Goal: Task Accomplishment & Management: Manage account settings

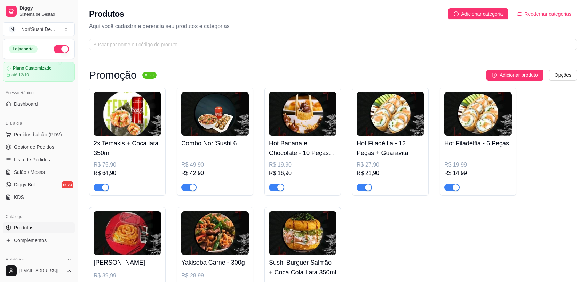
scroll to position [2244, 0]
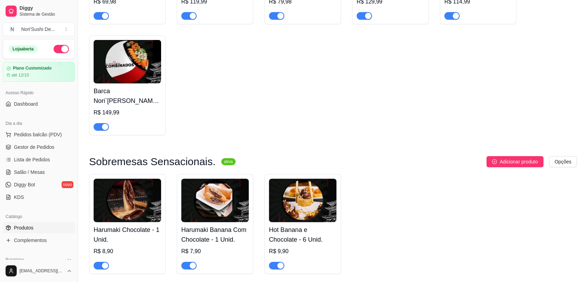
click at [340, 115] on div "Barca Nori`Sushi - 25 peças R$ 69,98 Barca Nori`Sushi - 27 Peças R$ 119,99 Barc…" at bounding box center [333, 29] width 488 height 211
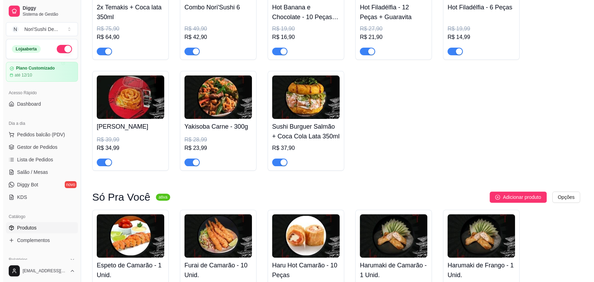
scroll to position [0, 0]
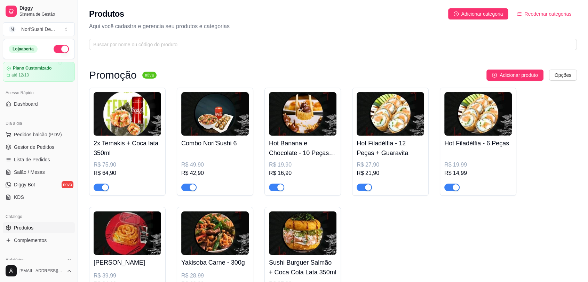
click at [540, 175] on div "2x Temakis + Coca lata 350ml R$ 75,90 R$ 64,90 Combo Nori'Sushi 6 R$ 49,90 R$ 4…" at bounding box center [333, 197] width 488 height 219
click at [570, 72] on html "Diggy Sistema de Gestão N Nori'Sushi De ... Loja aberta Plano Customizado até 1…" at bounding box center [294, 141] width 588 height 282
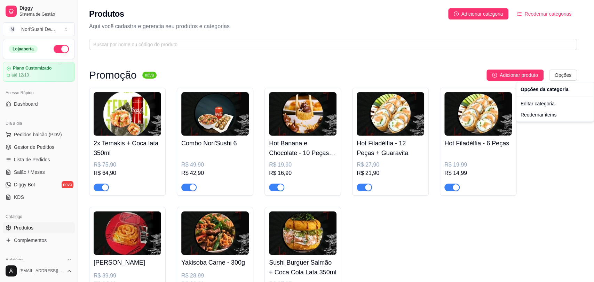
click at [134, 157] on html "Diggy Sistema de Gestão N Nori'Sushi De ... Loja aberta Plano Customizado até 1…" at bounding box center [297, 141] width 594 height 282
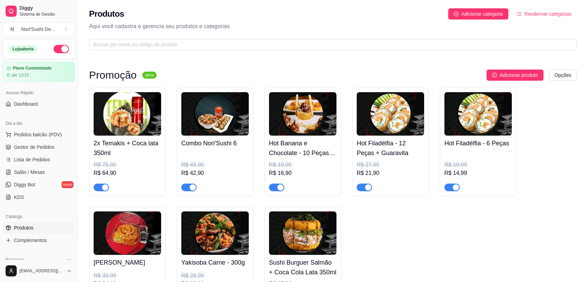
click at [151, 140] on h4 "2x Temakis + Coca lata 350ml" at bounding box center [128, 148] width 68 height 19
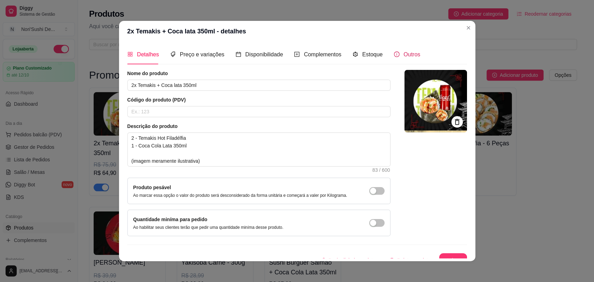
click at [404, 52] on span "Outros" at bounding box center [412, 55] width 17 height 6
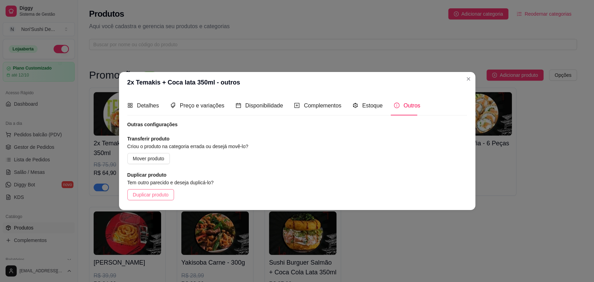
click at [137, 193] on span "Duplicar produto" at bounding box center [151, 195] width 36 height 8
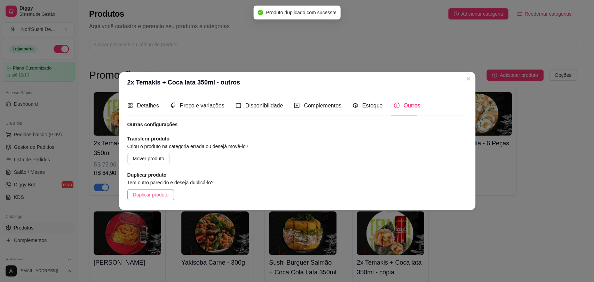
click at [148, 194] on span "Duplicar produto" at bounding box center [151, 195] width 36 height 8
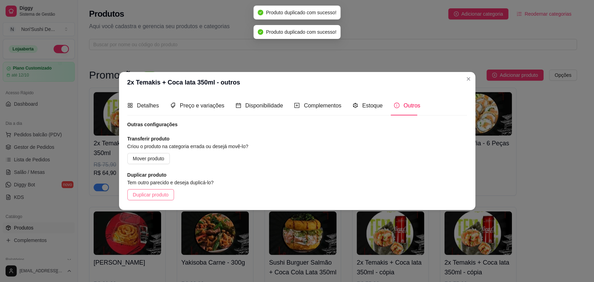
click at [148, 194] on span "Duplicar produto" at bounding box center [151, 195] width 36 height 8
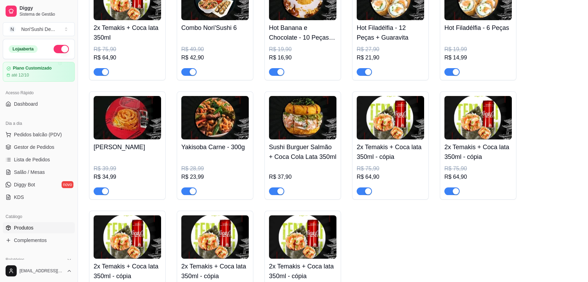
scroll to position [116, 0]
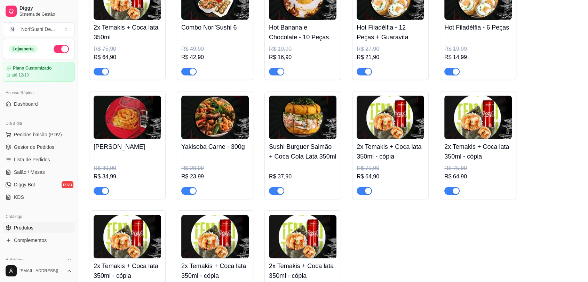
click at [359, 193] on span "button" at bounding box center [364, 191] width 15 height 8
click at [451, 188] on span "button" at bounding box center [452, 191] width 15 height 8
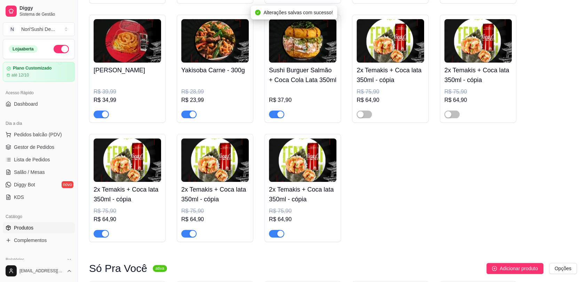
scroll to position [193, 0]
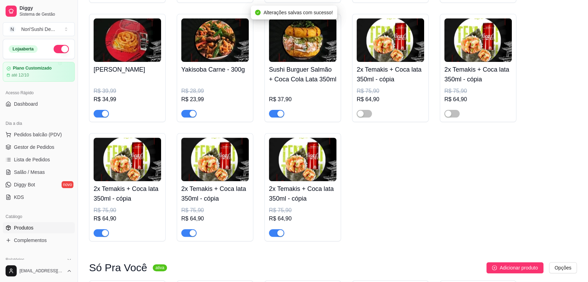
click at [100, 227] on div at bounding box center [128, 230] width 68 height 14
click at [102, 231] on div "button" at bounding box center [105, 233] width 6 height 6
drag, startPoint x: 189, startPoint y: 233, endPoint x: 237, endPoint y: 240, distance: 48.6
click at [189, 233] on button "button" at bounding box center [188, 233] width 15 height 8
click at [272, 234] on span "button" at bounding box center [276, 233] width 15 height 8
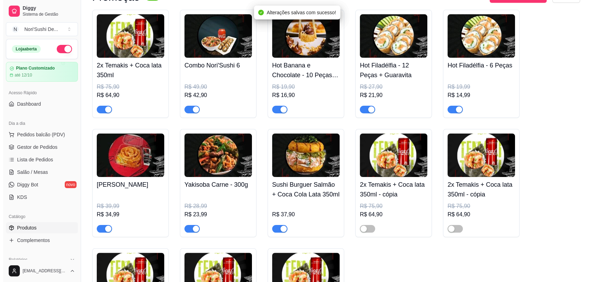
scroll to position [77, 0]
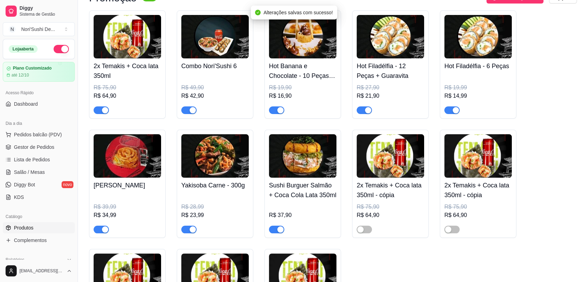
click at [389, 195] on h4 "2x Temakis + Coca lata 350ml - cópia" at bounding box center [391, 190] width 68 height 19
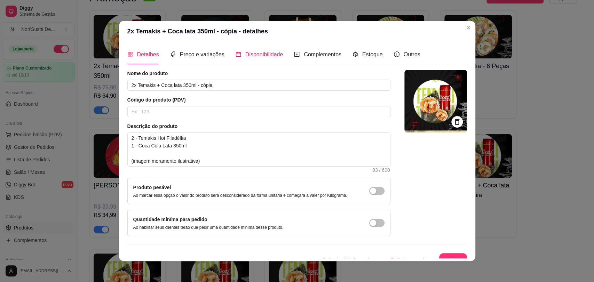
click at [245, 52] on span "Disponibilidade" at bounding box center [264, 55] width 38 height 6
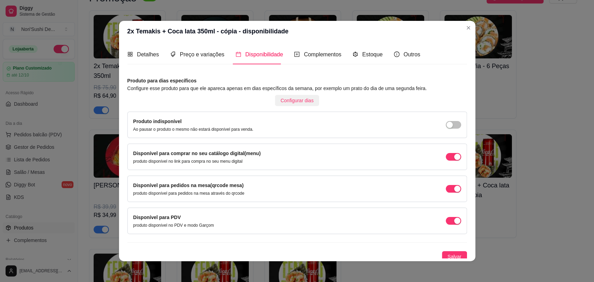
click at [281, 98] on span "Configurar dias" at bounding box center [297, 101] width 33 height 8
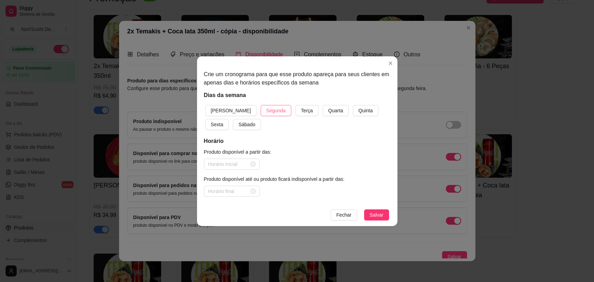
click at [266, 112] on span "Segunda" at bounding box center [275, 111] width 19 height 8
click at [245, 163] on input at bounding box center [228, 165] width 41 height 8
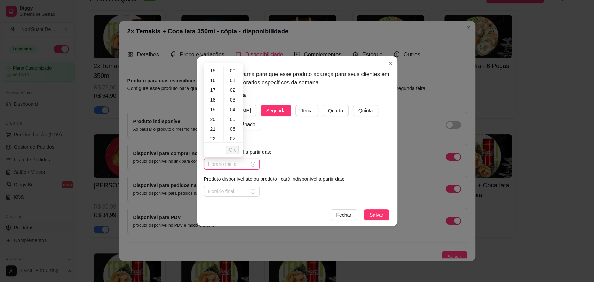
scroll to position [155, 0]
click at [303, 150] on article "Produto disponível a partir das:" at bounding box center [297, 152] width 187 height 8
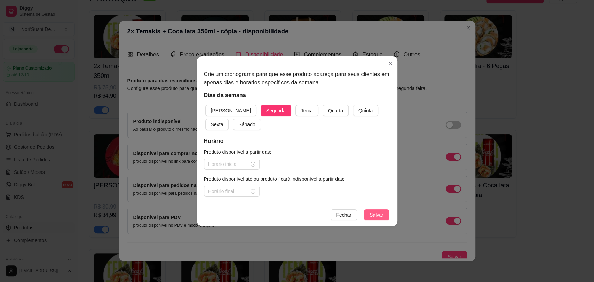
click at [377, 215] on span "Salvar" at bounding box center [377, 215] width 14 height 8
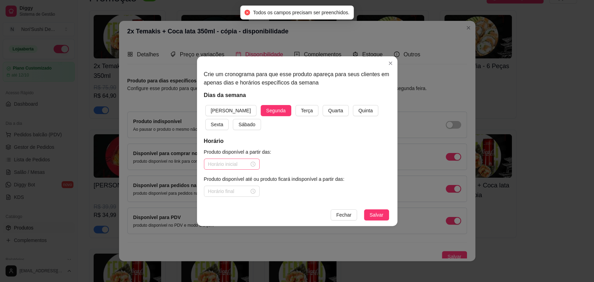
click at [229, 168] on div at bounding box center [232, 164] width 56 height 11
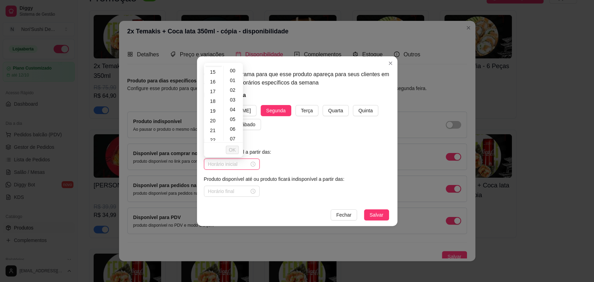
scroll to position [116, 0]
click at [212, 101] on div "11" at bounding box center [213, 101] width 17 height 10
type input "11:00"
click at [226, 189] on input at bounding box center [228, 192] width 41 height 8
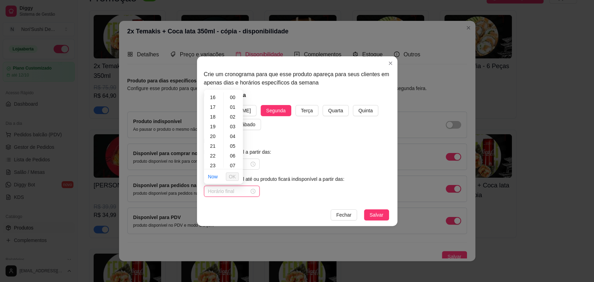
scroll to position [159, 0]
click at [214, 162] on div "23" at bounding box center [213, 163] width 17 height 10
click at [233, 163] on div "59" at bounding box center [233, 163] width 17 height 10
type input "23:59"
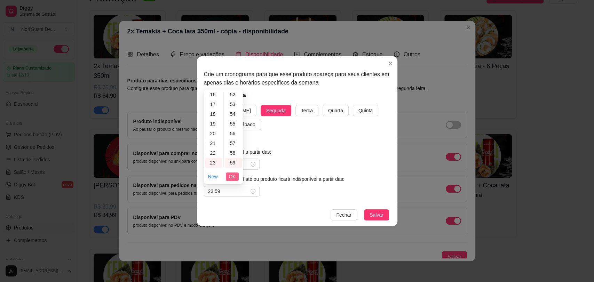
click at [230, 178] on span "OK" at bounding box center [232, 177] width 7 height 8
click at [234, 167] on input at bounding box center [228, 165] width 41 height 8
click at [212, 73] on div "11" at bounding box center [213, 71] width 17 height 10
type input "11:00"
click at [234, 71] on div "00" at bounding box center [233, 71] width 17 height 10
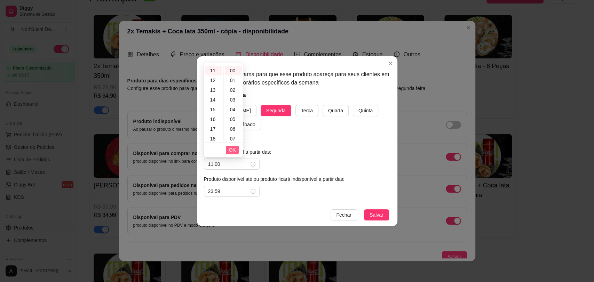
click at [234, 148] on span "OK" at bounding box center [232, 150] width 7 height 8
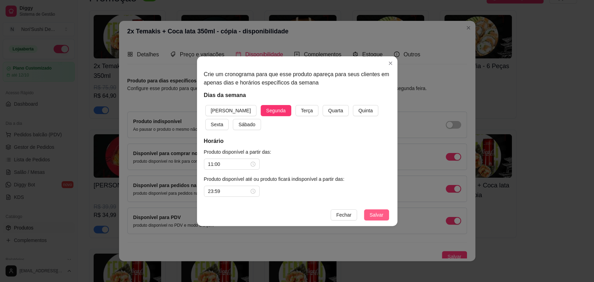
click at [378, 212] on span "Salvar" at bounding box center [377, 215] width 14 height 8
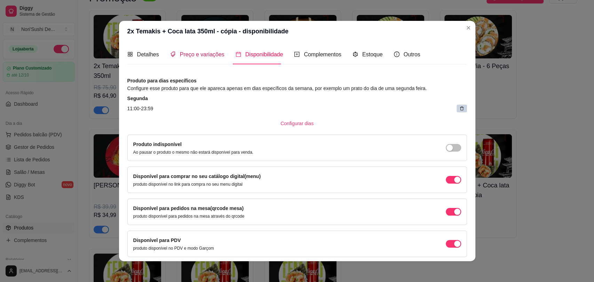
click at [186, 53] on span "Preço e variações" at bounding box center [202, 55] width 45 height 6
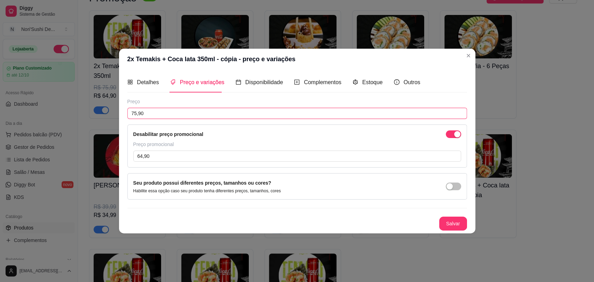
click at [303, 117] on input "75,90" at bounding box center [297, 113] width 340 height 11
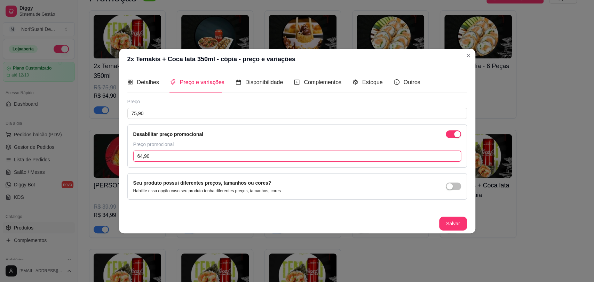
click at [179, 155] on input "64,90" at bounding box center [297, 156] width 328 height 11
type input "37,90"
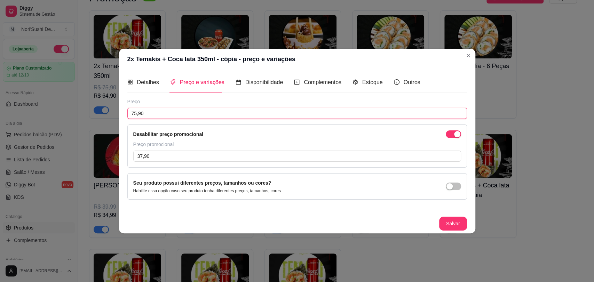
click at [186, 109] on input "75,90" at bounding box center [297, 113] width 340 height 11
type input "45,90"
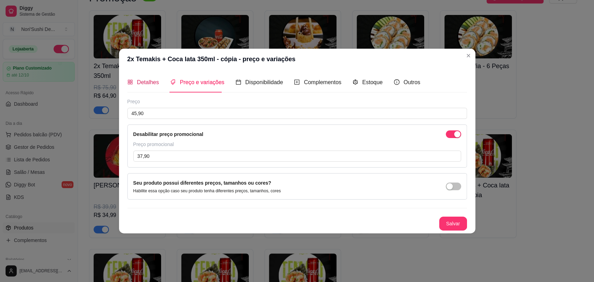
click at [145, 84] on span "Detalhes" at bounding box center [148, 82] width 22 height 6
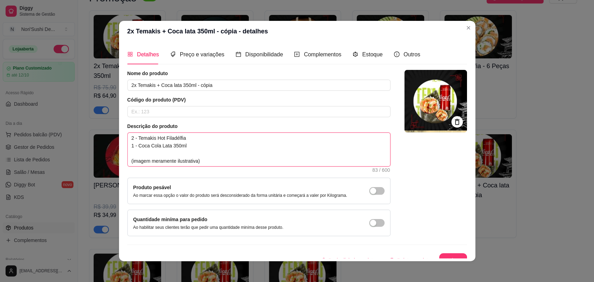
click at [131, 138] on textarea "2 - Temakis Hot Filadélfia 1 - Coca Cola Lata 350ml (imagem meramente ilustrati…" at bounding box center [259, 149] width 263 height 33
type textarea "- Temakis Hot Filadélfia 1 - Coca Cola Lata 350ml (imagem meramente ilustrativa)"
type textarea "4 - Temakis Hot Filadélfia 1 - Coca Cola Lata 350ml (imagem meramente ilustrati…"
drag, startPoint x: 136, startPoint y: 139, endPoint x: 183, endPoint y: 128, distance: 48.0
click at [182, 132] on div "Descrição do produto 4 - Temakis Hot Filadélfia 1 - Coca Cola Lata 350ml (image…" at bounding box center [258, 147] width 263 height 49
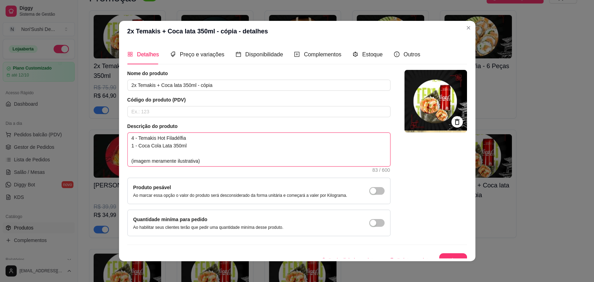
type textarea "4 - h 1 - Coca Cola Lata 350ml (imagem meramente ilustrativa)"
type textarea "4 - 1 - Coca Cola Lata 350ml (imagem meramente ilustrativa)"
type textarea "4 - H 1 - Coca Cola Lata 350ml (imagem meramente ilustrativa)"
type textarea "4 - Ha 1 - Coca Cola Lata 350ml (imagem meramente ilustrativa)"
type textarea "4 - Har 1 - Coca Cola Lata 350ml (imagem meramente ilustrativa)"
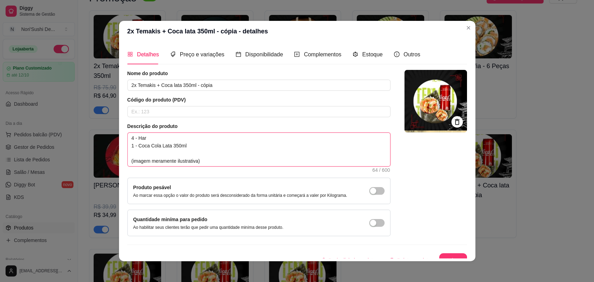
type textarea "4 - Haru 1 - Coca Cola Lata 350ml (imagem meramente ilustrativa)"
type textarea "4 - Harum 1 - Coca Cola Lata 350ml (imagem meramente ilustrativa)"
type textarea "4 - Haruma 1 - Coca Cola Lata 350ml (imagem meramente ilustrativa)"
type textarea "4 - Harumak 1 - Coca Cola Lata 350ml (imagem meramente ilustrativa)"
type textarea "4 - Harumaki 1 - Coca Cola Lata 350ml (imagem meramente ilustrativa)"
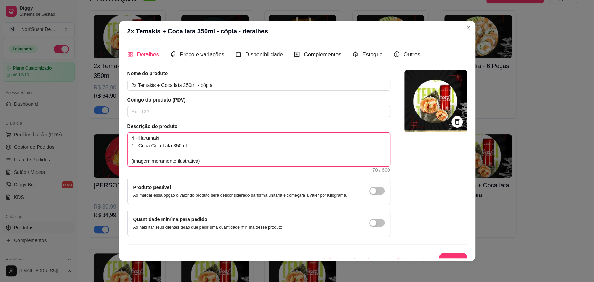
type textarea "4 - Harumaki 1 - Coca Cola Lata 350ml (imagem meramente ilustrativa)"
click at [149, 137] on textarea "4 - Harumaki 1 - Coca Cola Lata 350ml (imagem meramente ilustrativa)" at bounding box center [259, 149] width 263 height 33
paste textarea "Banana Com Chocolate - 1 Unid."
type textarea "4 - Harumaki Banana Com Chocolate - 1 Unid. 1 - Coca Cola Lata 350ml (imagem me…"
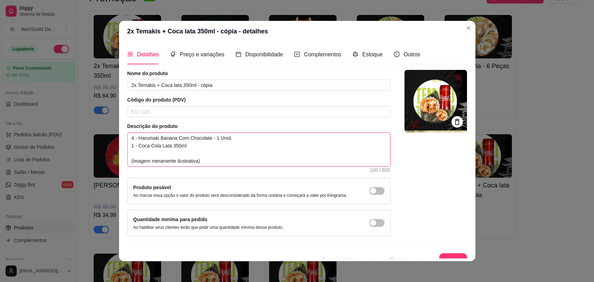
drag, startPoint x: 211, startPoint y: 137, endPoint x: 236, endPoint y: 137, distance: 25.4
click at [236, 137] on textarea "4 - Harumaki Banana Com Chocolate - 1 Unid. 1 - Coca Cola Lata 350ml (imagem me…" at bounding box center [259, 149] width 263 height 33
type textarea "4 - Harumaki Banana Com Chocolate - 1 - Coca Cola Lata 350ml (imagem meramente …"
type textarea "4 - Harumaki Banana Com Chocolate 1 - Coca Cola Lata 350ml (imagem meramente il…"
click at [200, 56] on span "Preço e variações" at bounding box center [202, 55] width 45 height 6
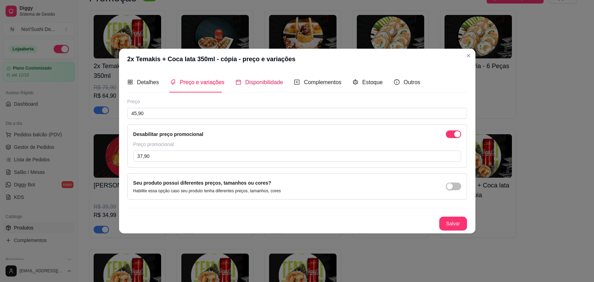
click at [253, 85] on span "Disponibilidade" at bounding box center [264, 82] width 38 height 6
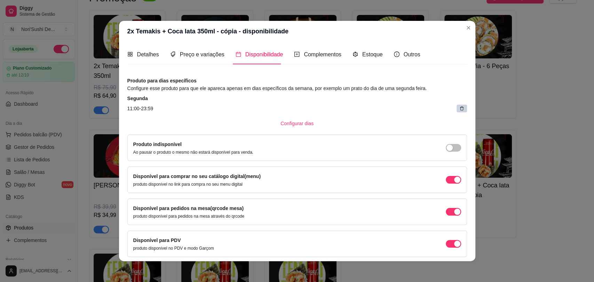
click at [390, 125] on div "Configurar dias" at bounding box center [297, 123] width 340 height 11
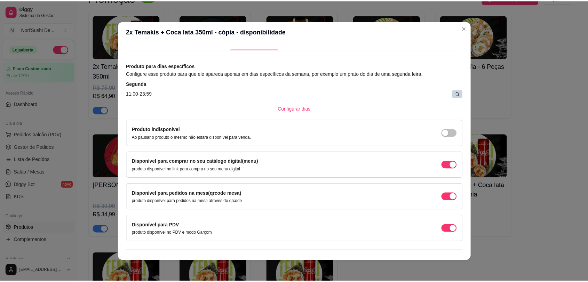
scroll to position [26, 0]
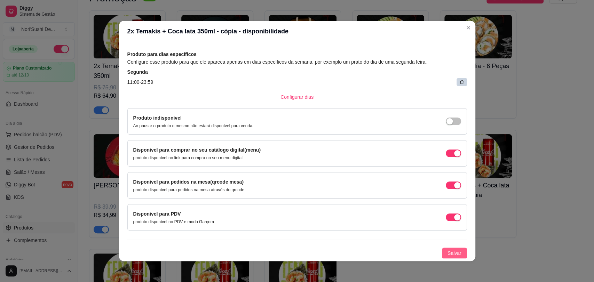
click at [448, 251] on span "Salvar" at bounding box center [455, 254] width 14 height 8
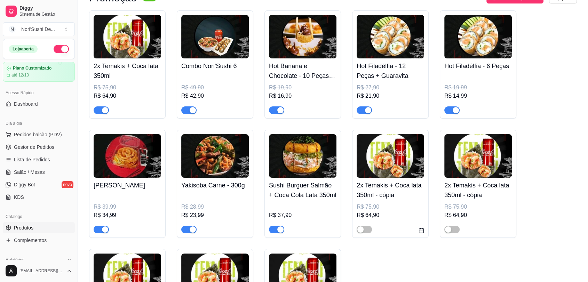
click at [374, 193] on h4 "2x Temakis + Coca lata 350ml - cópia" at bounding box center [391, 190] width 68 height 19
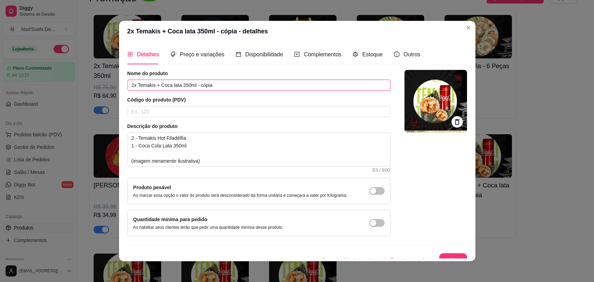
drag, startPoint x: 225, startPoint y: 88, endPoint x: 118, endPoint y: 88, distance: 107.6
click at [119, 88] on div "Detalhes Preço e variações Disponibilidade Complementos Estoque Outros Nome do …" at bounding box center [297, 152] width 357 height 220
paste input "Harumaki Banana Com Chocolate - 1 Unid."
drag, startPoint x: 214, startPoint y: 82, endPoint x: 260, endPoint y: 71, distance: 47.2
click at [250, 80] on input "Harumaki Banana Com Chocolate - 1 Unid." at bounding box center [258, 85] width 263 height 11
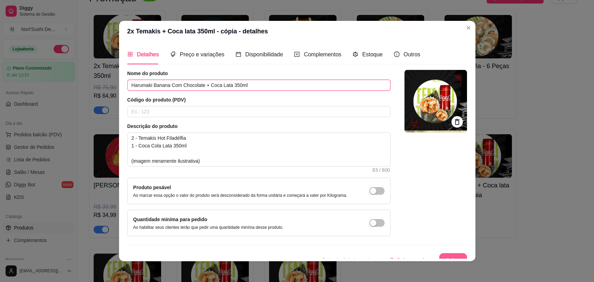
type input "Harumaki Banana Com Chocolate + Coca Lata 350ml"
click at [443, 257] on button "Salvar" at bounding box center [453, 260] width 28 height 14
click at [197, 48] on div "Preço e variações" at bounding box center [197, 55] width 54 height 20
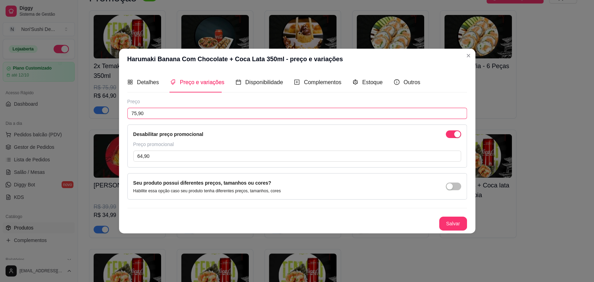
click at [178, 117] on input "75,90" at bounding box center [297, 113] width 340 height 11
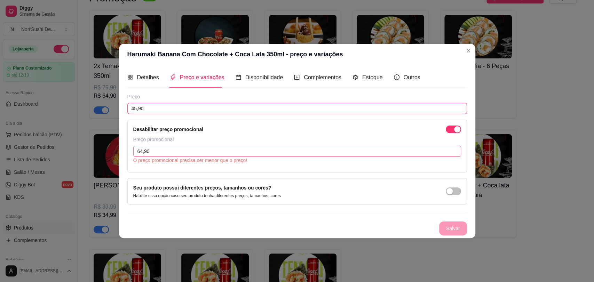
type input "45,90"
click at [165, 148] on input "64,90" at bounding box center [297, 151] width 328 height 11
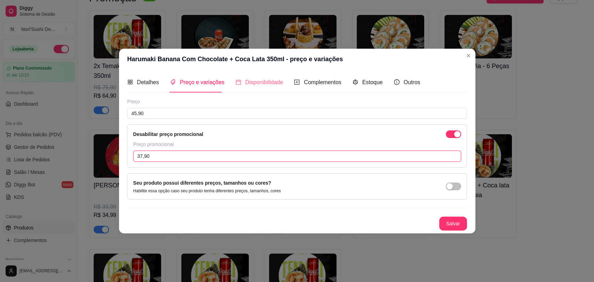
type input "37,90"
click at [256, 79] on span "Disponibilidade" at bounding box center [264, 82] width 38 height 6
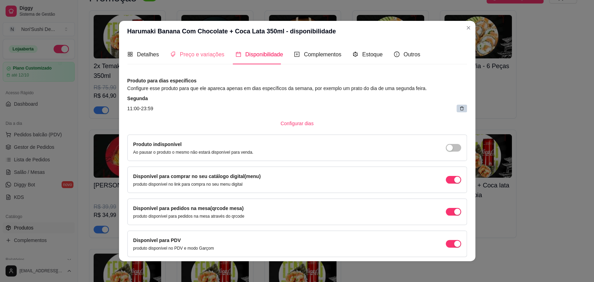
click at [183, 48] on div "Preço e variações" at bounding box center [197, 55] width 54 height 20
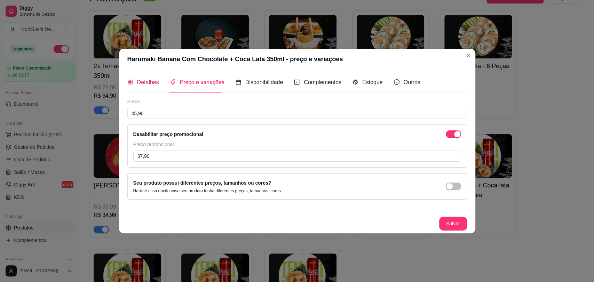
click at [141, 83] on span "Detalhes" at bounding box center [148, 82] width 22 height 6
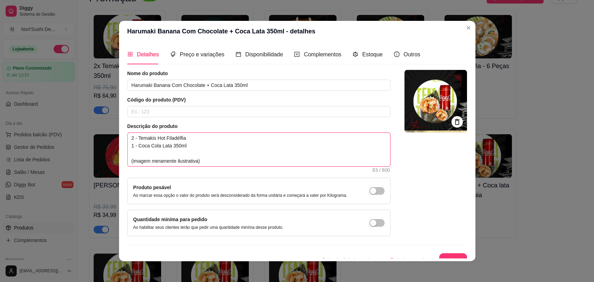
click at [150, 139] on textarea "2 - Temakis Hot Filadélfia 1 - Coca Cola Lata 350ml (imagem meramente ilustrati…" at bounding box center [259, 149] width 263 height 33
paste textarea "Harumaki Banana Com Chocolate - 1 Unid."
type textarea "Harumaki Banana Com Chocolate - 1 Unid.1 - Coca Cola Lata 350ml (imagem meramen…"
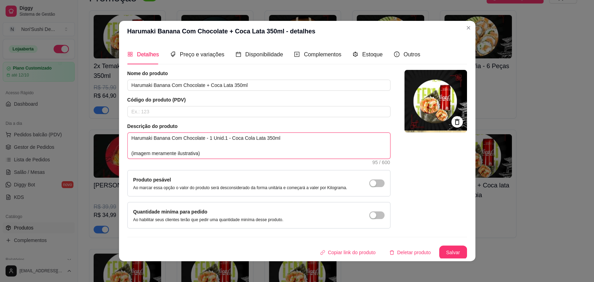
click at [128, 139] on textarea "Harumaki Banana Com Chocolate - 1 Unid.1 - Coca Cola Lata 350ml (imagem meramen…" at bounding box center [259, 146] width 263 height 26
type textarea "4Harumaki Banana Com Chocolate - 1 Unid.1 - Coca Cola Lata 350ml (imagem merame…"
type textarea "4 Harumaki Banana Com Chocolate - 1 Unid.1 - Coca Cola Lata 350ml (imagem meram…"
type textarea "4 -Harumaki Banana Com Chocolate - 1 Unid.1 - Coca Cola Lata 350ml (imagem mera…"
type textarea "4 - Harumaki Banana Com Chocolate - 1 Unid.1 - Coca Cola Lata 350ml (imagem mer…"
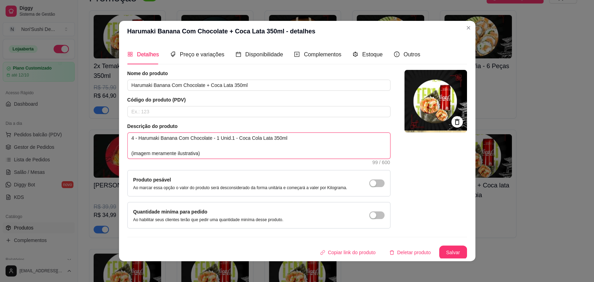
drag, startPoint x: 209, startPoint y: 137, endPoint x: 325, endPoint y: 136, distance: 115.6
click at [325, 136] on textarea "4 - Harumaki Banana Com Chocolate - 1 Unid.1 - Coca Cola Lata 350ml (imagem mer…" at bounding box center [259, 146] width 263 height 26
type textarea "4 - Harumaki Banana Com Chocolate (imagem meramente ilustrativa)"
click at [151, 142] on textarea "4 - Harumaki Banana Com Chocolate (imagem meramente ilustrativa)" at bounding box center [259, 146] width 263 height 26
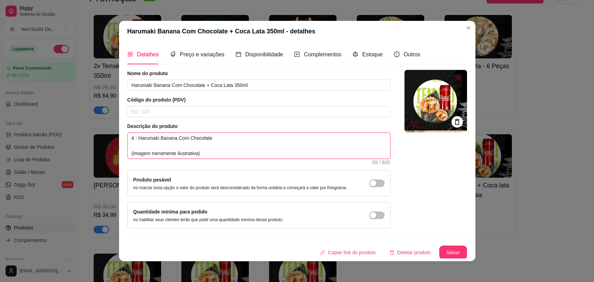
type textarea "4 - Harumaki Banana Com Chocolate 1 (imagem meramente ilustrativa)"
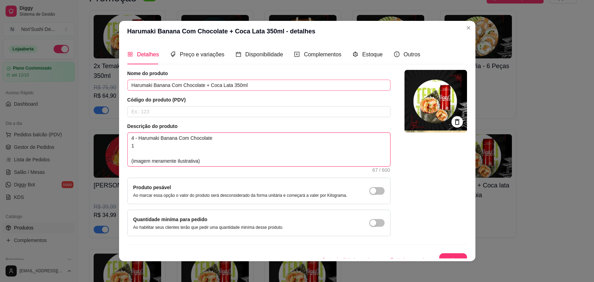
type textarea "4 - Harumaki Banana Com Chocolate 1 (imagem meramente ilustrativa)"
drag, startPoint x: 207, startPoint y: 83, endPoint x: 267, endPoint y: 82, distance: 59.9
click at [267, 82] on input "Harumaki Banana Com Chocolate + Coca Lata 350ml" at bounding box center [258, 85] width 263 height 11
click at [149, 148] on textarea "4 - Harumaki Banana Com Chocolate 1 (imagem meramente ilustrativa)" at bounding box center [259, 149] width 263 height 33
type textarea "4 - Harumaki Banana Com Chocolate 1 (imagem meramente ilustrativa)"
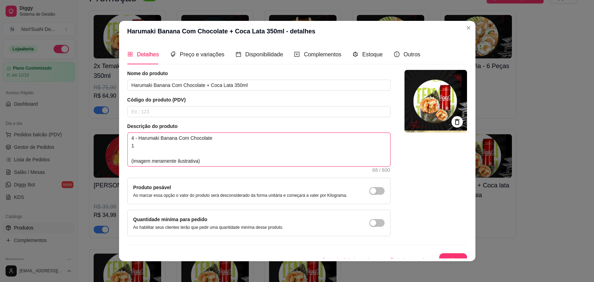
type textarea "4 - Harumaki Banana Com Chocolate 1 - (imagem meramente ilustrativa)"
paste textarea "Coca Lata 350ml"
type textarea "4 - Harumaki Banana Com Chocolate 1 - Coca Lata 350ml (imagem meramente ilustra…"
click at [147, 148] on textarea "4 - Harumaki Banana Com Chocolate 1 - Coca Lata 350ml (imagem meramente ilustra…" at bounding box center [259, 149] width 263 height 33
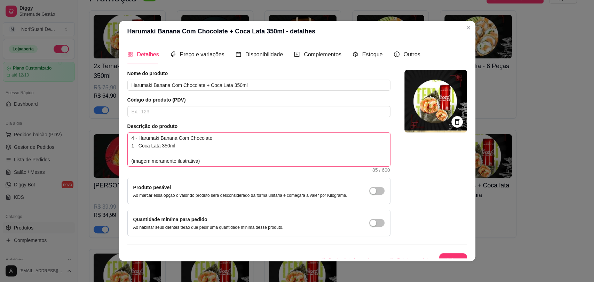
type textarea "4 - Harumaki Banana Com Chocolate 1 - Coca CLata 350ml (imagem meramente ilustr…"
type textarea "4 - Harumaki Banana Com Chocolate 1 - Coca CoLata 350ml (imagem meramente ilust…"
type textarea "4 - Harumaki Banana Com Chocolate 1 - Coca ColLata 350ml (imagem meramente ilus…"
type textarea "4 - Harumaki Banana Com Chocolate 1 - Coca ColaLata 350ml (imagem meramente ilu…"
type textarea "4 - Harumaki Banana Com Chocolate 1 - Coca Cola Lata 350ml (imagem meramente il…"
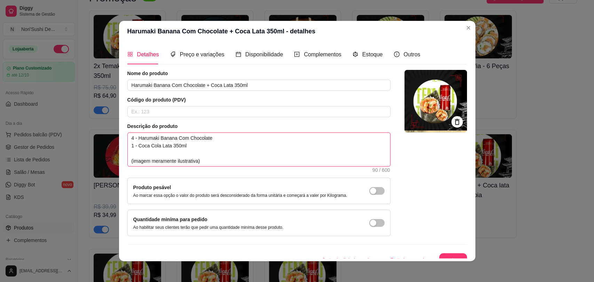
click at [133, 148] on textarea "4 - Harumaki Banana Com Chocolate 1 - Coca Cola Lata 350ml (imagem meramente il…" at bounding box center [259, 149] width 263 height 33
type textarea "4 - Harumaki Banana Com Chocolate 1- Coca Cola Lata 350ml (imagem meramente ilu…"
type textarea "4 - Harumaki Banana Com Chocolate 1 - Coca Cola Lata 350ml (imagem meramente il…"
click at [446, 257] on button "Salvar" at bounding box center [453, 261] width 27 height 14
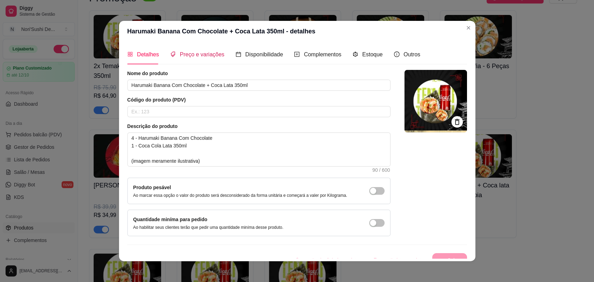
click at [196, 54] on span "Preço e variações" at bounding box center [202, 55] width 45 height 6
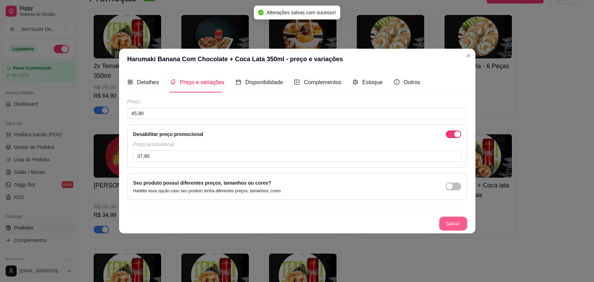
click at [452, 222] on button "Salvar" at bounding box center [453, 224] width 28 height 14
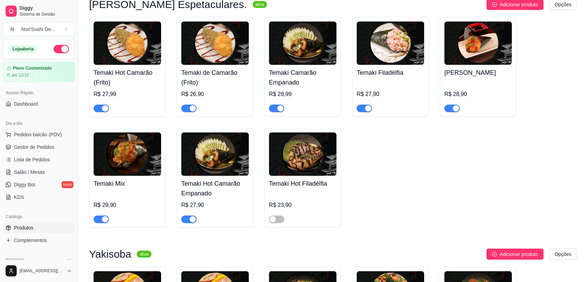
scroll to position [1780, 0]
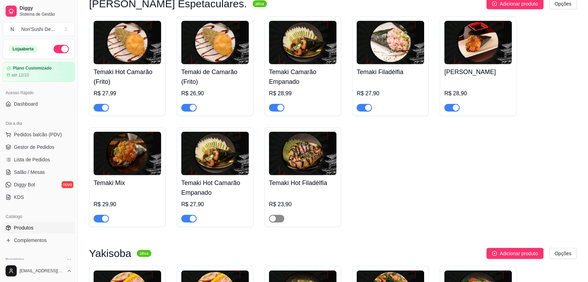
click at [280, 219] on span "button" at bounding box center [276, 219] width 15 height 8
click at [295, 192] on div "Temaki Hot Filadélfia R$ 23,90" at bounding box center [303, 198] width 68 height 47
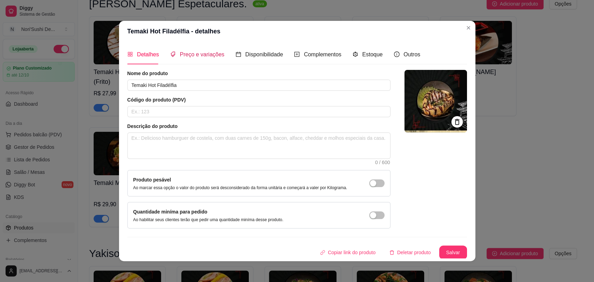
click at [190, 58] on div "Preço e variações" at bounding box center [197, 54] width 54 height 9
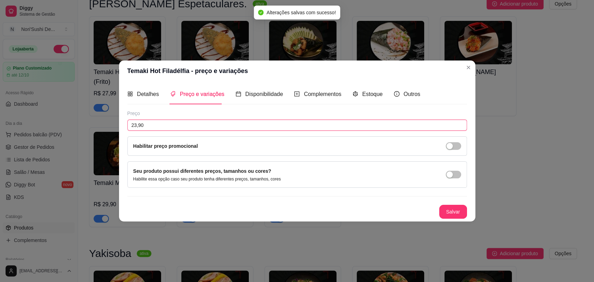
click at [182, 125] on input "23,90" at bounding box center [297, 125] width 340 height 11
type input "26,90"
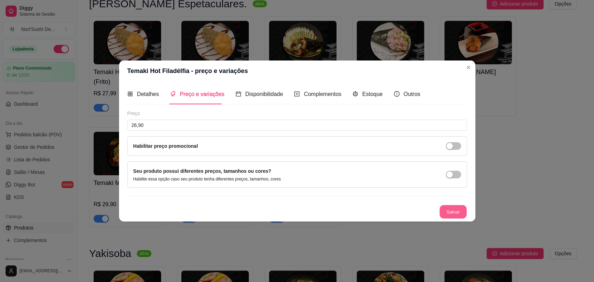
click at [451, 210] on button "Salvar" at bounding box center [453, 212] width 27 height 14
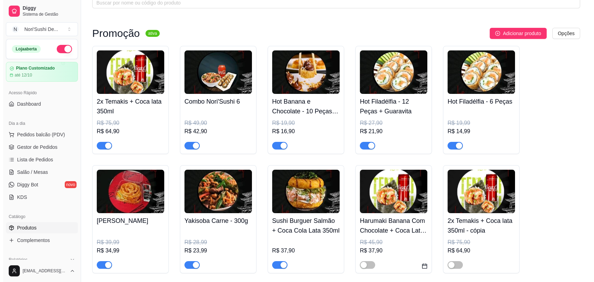
scroll to position [39, 0]
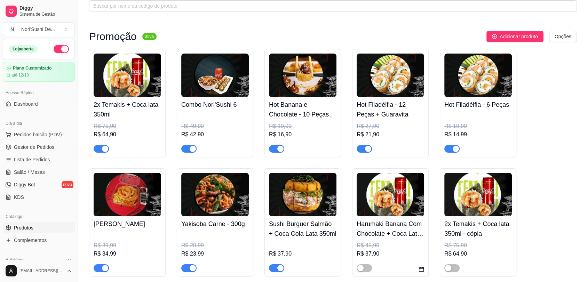
click at [313, 204] on img at bounding box center [303, 195] width 68 height 44
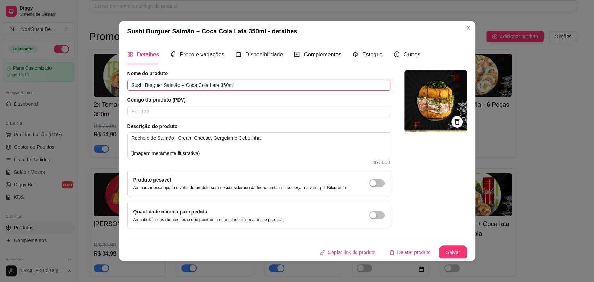
drag, startPoint x: 177, startPoint y: 87, endPoint x: 271, endPoint y: 87, distance: 94.0
click at [271, 87] on input "Sushi Burguer Salmão + Coca Cola Lata 350ml" at bounding box center [258, 85] width 263 height 11
click at [131, 85] on input "[PERSON_NAME] Salmão" at bounding box center [258, 85] width 263 height 11
click at [123, 87] on div "Detalhes Preço e variações Disponibilidade Complementos Estoque Outros Nome do …" at bounding box center [297, 152] width 357 height 220
click at [128, 84] on input "[PERSON_NAME] Salmão" at bounding box center [258, 85] width 263 height 11
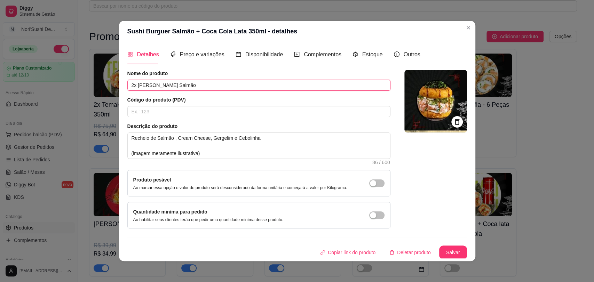
type input "2x [PERSON_NAME] Salmão"
click at [186, 112] on input "text" at bounding box center [258, 111] width 263 height 11
type input "7"
click at [189, 58] on div "Preço e variações" at bounding box center [197, 54] width 54 height 9
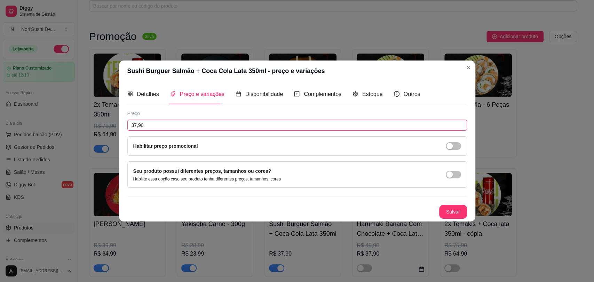
click at [176, 126] on input "37,90" at bounding box center [297, 125] width 340 height 11
type input "79,90"
click at [208, 148] on div "Habilitar preço promocional" at bounding box center [297, 146] width 328 height 8
click at [456, 147] on span "button" at bounding box center [453, 146] width 15 height 8
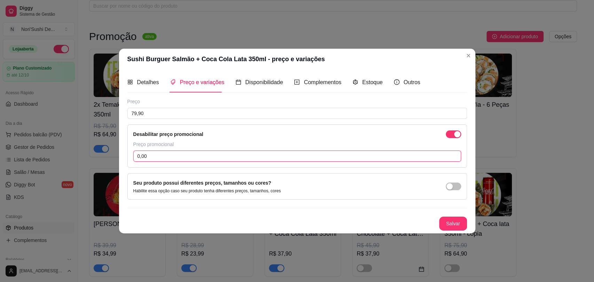
click at [203, 153] on input "0,00" at bounding box center [297, 156] width 328 height 11
type input "65,90"
click at [141, 84] on span "Detalhes" at bounding box center [148, 82] width 22 height 6
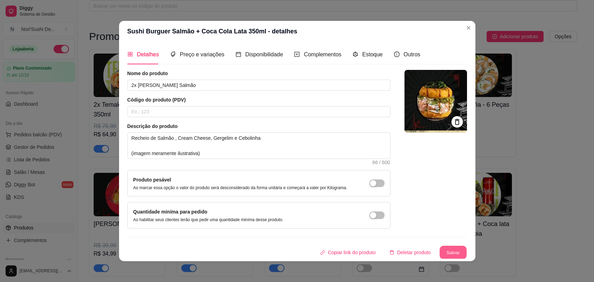
click at [444, 253] on button "Salvar" at bounding box center [453, 253] width 27 height 14
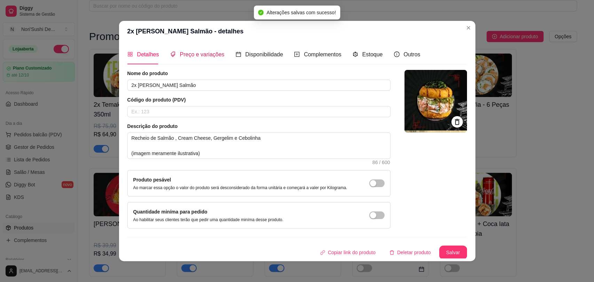
click at [202, 55] on span "Preço e variações" at bounding box center [202, 55] width 45 height 6
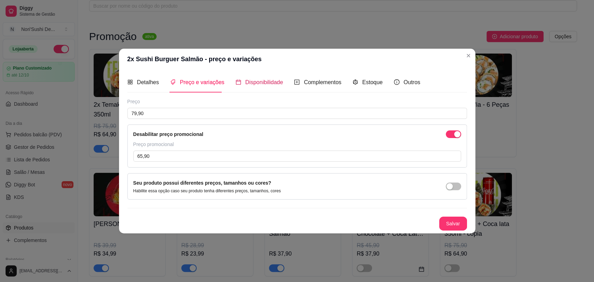
click at [262, 80] on span "Disponibilidade" at bounding box center [264, 82] width 38 height 6
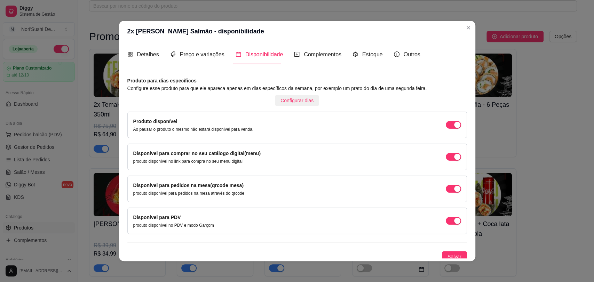
click at [288, 99] on span "Configurar dias" at bounding box center [297, 101] width 33 height 8
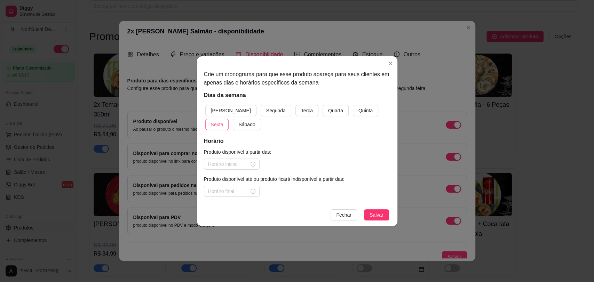
click at [224, 121] on span "Sexta" at bounding box center [217, 125] width 13 height 8
click at [240, 163] on input at bounding box center [228, 165] width 41 height 8
click at [213, 102] on div "11" at bounding box center [213, 101] width 17 height 10
type input "11:00"
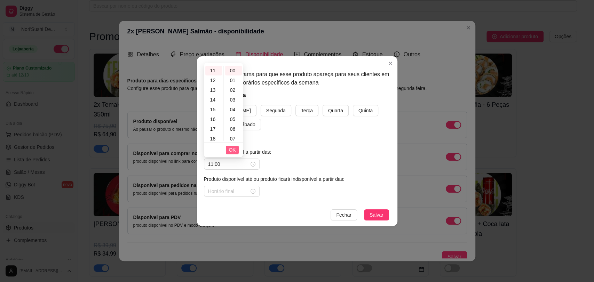
click at [234, 149] on span "OK" at bounding box center [232, 150] width 7 height 8
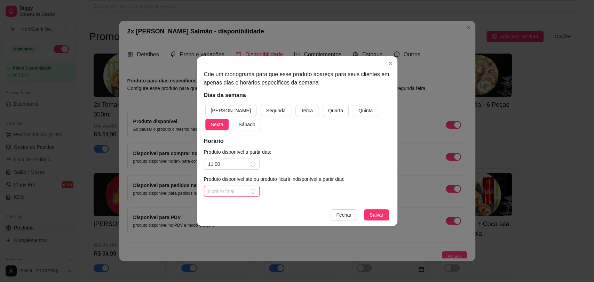
click at [233, 193] on input at bounding box center [228, 192] width 41 height 8
click at [214, 120] on div "18" at bounding box center [213, 119] width 17 height 10
type input "18:00"
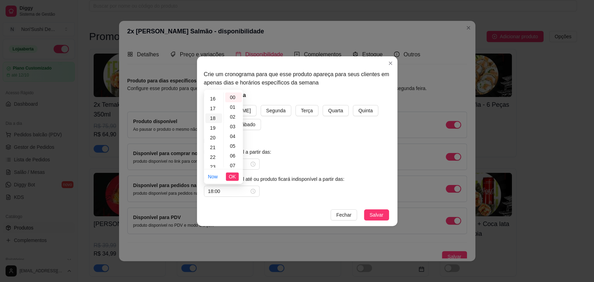
scroll to position [159, 0]
click at [234, 176] on span "OK" at bounding box center [232, 177] width 7 height 8
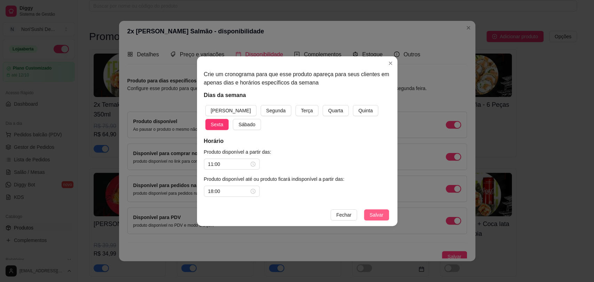
click at [381, 216] on span "Salvar" at bounding box center [377, 215] width 14 height 8
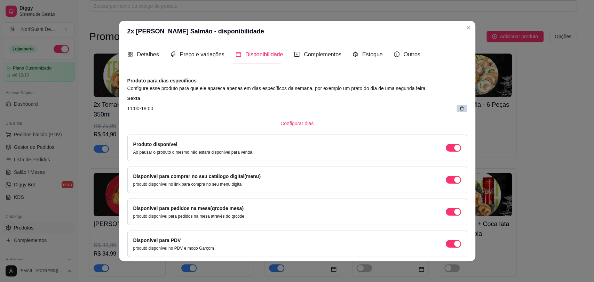
click at [293, 107] on article "11:00 - 18:00" at bounding box center [297, 109] width 340 height 8
click at [135, 108] on article "11:00 - 18:00" at bounding box center [297, 109] width 340 height 8
click at [297, 121] on span "Configurar dias" at bounding box center [297, 124] width 33 height 8
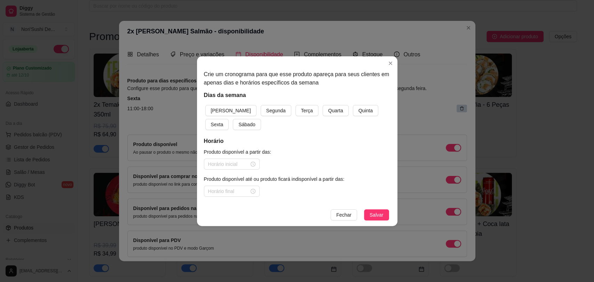
drag, startPoint x: 373, startPoint y: 111, endPoint x: 334, endPoint y: 125, distance: 41.2
click at [224, 121] on span "Sexta" at bounding box center [217, 125] width 13 height 8
click at [253, 165] on div at bounding box center [231, 165] width 47 height 8
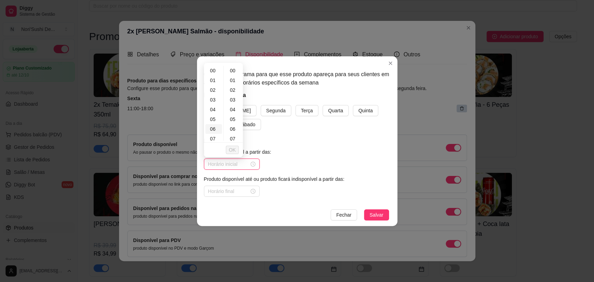
scroll to position [77, 0]
click at [214, 101] on div "11" at bounding box center [213, 101] width 17 height 10
type input "11:00"
click at [234, 151] on span "OK" at bounding box center [232, 150] width 7 height 8
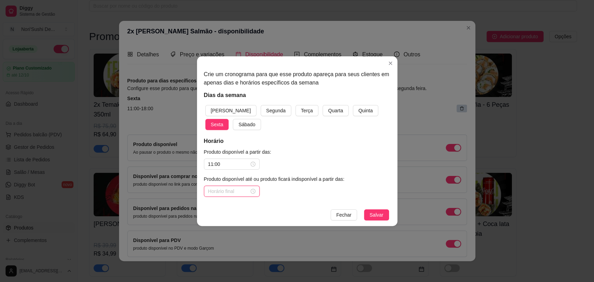
click at [231, 193] on input at bounding box center [228, 192] width 41 height 8
click at [214, 159] on div "23" at bounding box center [213, 163] width 17 height 10
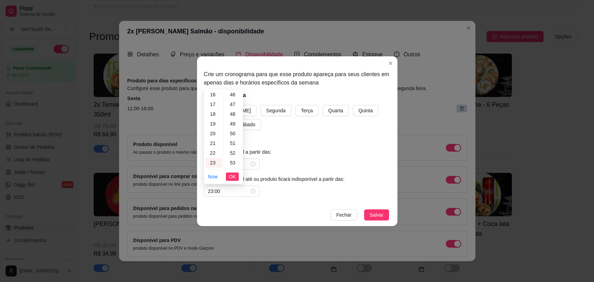
scroll to position [510, 0]
click at [234, 159] on div "59" at bounding box center [233, 163] width 17 height 10
type input "23:59"
click at [232, 165] on div "59" at bounding box center [233, 163] width 17 height 10
click at [234, 175] on span "OK" at bounding box center [232, 177] width 7 height 8
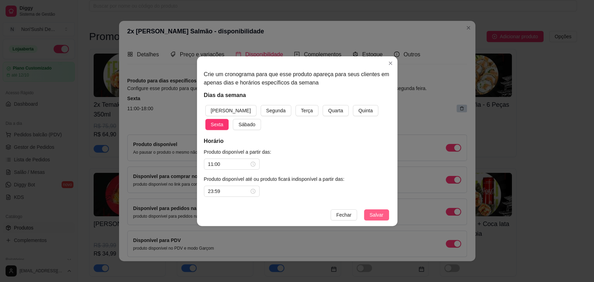
click at [374, 211] on span "Salvar" at bounding box center [377, 215] width 14 height 8
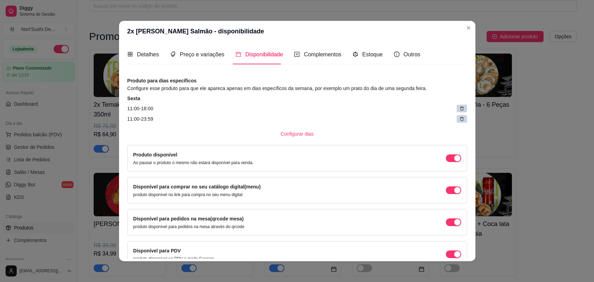
click at [457, 106] on div at bounding box center [462, 109] width 10 height 8
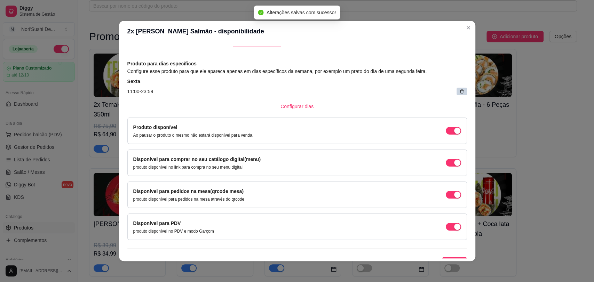
scroll to position [26, 0]
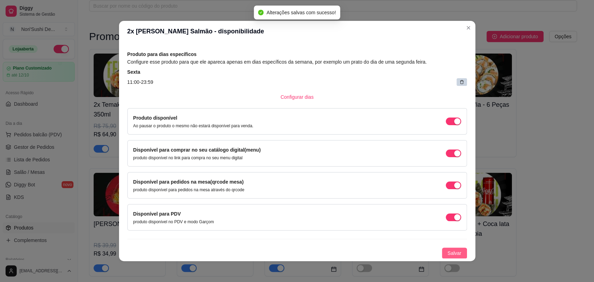
click at [448, 250] on span "Salvar" at bounding box center [455, 254] width 14 height 8
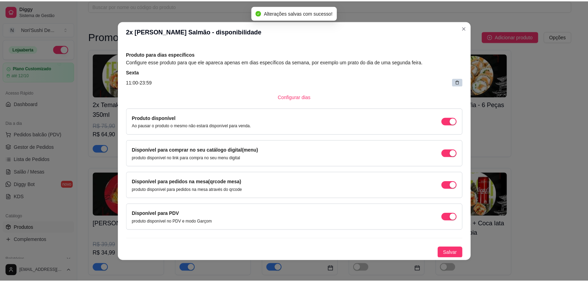
scroll to position [0, 0]
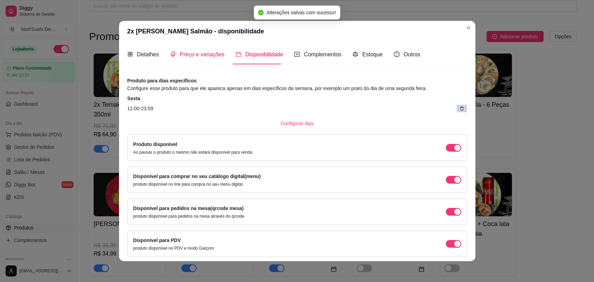
click at [196, 54] on span "Preço e variações" at bounding box center [202, 55] width 45 height 6
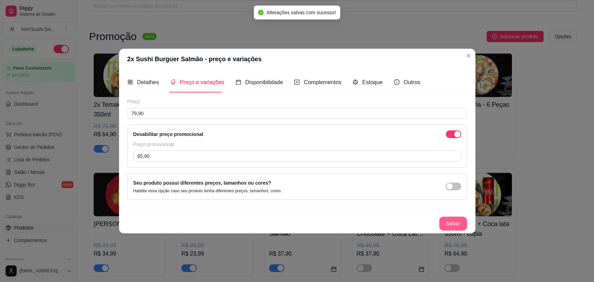
click at [458, 226] on button "Salvar" at bounding box center [453, 224] width 28 height 14
click at [147, 79] on span "Detalhes" at bounding box center [148, 82] width 22 height 6
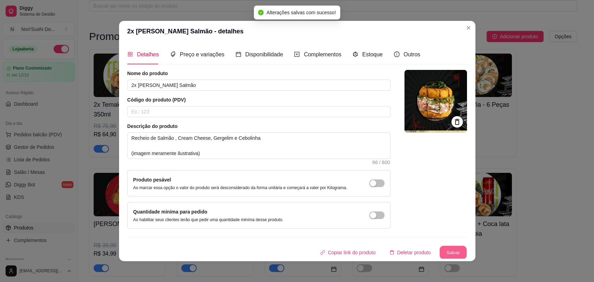
click at [448, 251] on button "Salvar" at bounding box center [453, 253] width 27 height 14
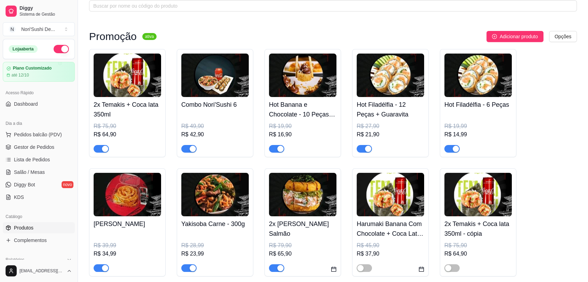
click at [387, 225] on h4 "Harumaki Banana Com Chocolate + Coca Lata 350ml" at bounding box center [391, 228] width 68 height 19
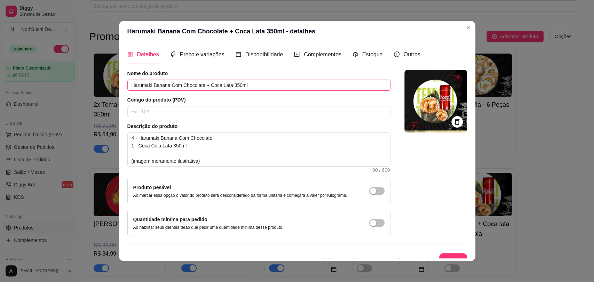
drag, startPoint x: 217, startPoint y: 84, endPoint x: 230, endPoint y: 87, distance: 13.5
click at [230, 87] on input "Harumaki Banana Com Chocolate + Coca Lata 350ml" at bounding box center [258, 85] width 263 height 11
click at [251, 82] on input "Harumaki Banana Com Chocolate + Coca Lata 350ml" at bounding box center [258, 85] width 263 height 11
click at [130, 85] on input "Harumaki Banana Com Chocolate + Coca Lata 350ml" at bounding box center [258, 85] width 263 height 11
click at [128, 85] on input "Harumaki Banana Com Chocolate + Coca Lata 350ml" at bounding box center [258, 85] width 263 height 11
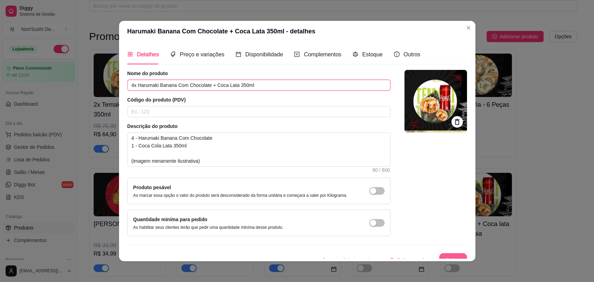
type input "4x Harumaki Banana Com Chocolate + Coca Lata 350ml"
click at [445, 256] on button "Salvar" at bounding box center [453, 260] width 28 height 14
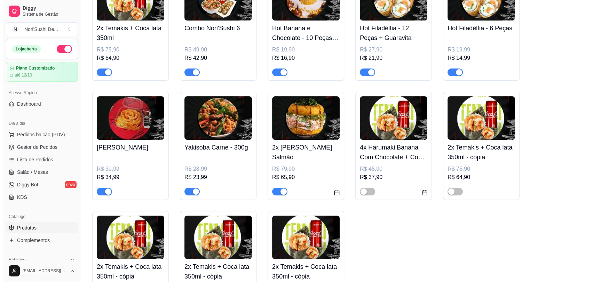
scroll to position [116, 0]
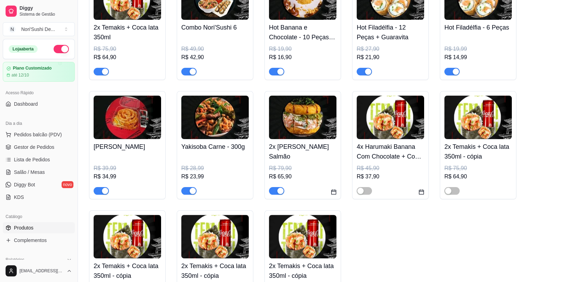
click at [140, 239] on img at bounding box center [128, 237] width 68 height 44
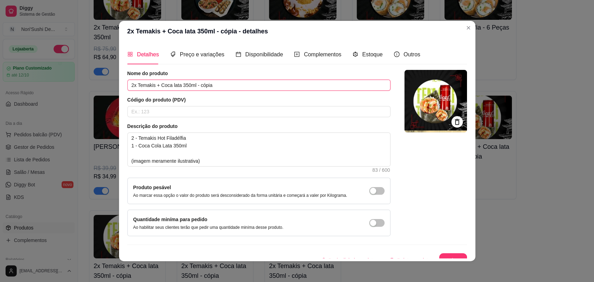
click at [231, 86] on input "2x Temakis + Coca lata 350ml - cópia" at bounding box center [258, 85] width 263 height 11
drag, startPoint x: 232, startPoint y: 84, endPoint x: 111, endPoint y: 87, distance: 121.2
click at [111, 87] on div "2x Temakis + Coca lata 350ml - cópia - detalhes Detalhes Preço e variações Disp…" at bounding box center [297, 141] width 594 height 282
type input "b"
click at [155, 87] on input "Barca" at bounding box center [258, 85] width 263 height 11
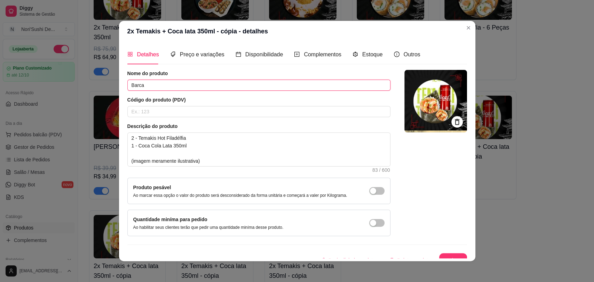
click at [155, 87] on input "Barca" at bounding box center [258, 85] width 263 height 11
paste input "Nori`Sushi - 25 peças"
click at [193, 84] on input "[PERSON_NAME]`Sushi - 25 peças" at bounding box center [258, 85] width 263 height 11
drag, startPoint x: 187, startPoint y: 86, endPoint x: 165, endPoint y: 80, distance: 22.7
click at [165, 80] on input "Barca Nori`Sushi - 25 peças +Coca Cola 2L" at bounding box center [258, 85] width 263 height 11
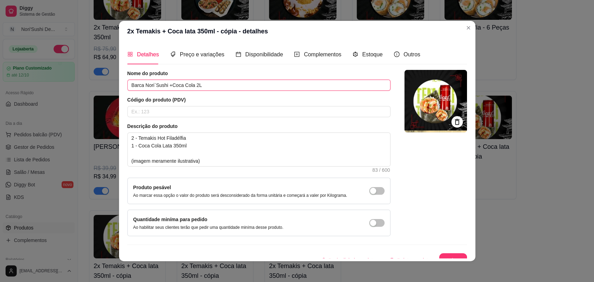
type input "Barca Nori`Sushi +Coca Cola 2L"
drag, startPoint x: 193, startPoint y: 147, endPoint x: 97, endPoint y: 128, distance: 97.9
click at [97, 128] on div "2x Temakis + Coca lata 350ml - cópia - detalhes Detalhes Preço e variações Disp…" at bounding box center [297, 141] width 594 height 282
paste textarea "[PERSON_NAME] 2 - [PERSON_NAME] com cebolinha 2 - [PERSON_NAME] empanado 2 - [P…"
type textarea "2 - [PERSON_NAME] 2 - [PERSON_NAME] com cebolinha 2 - [PERSON_NAME] empanado 2 …"
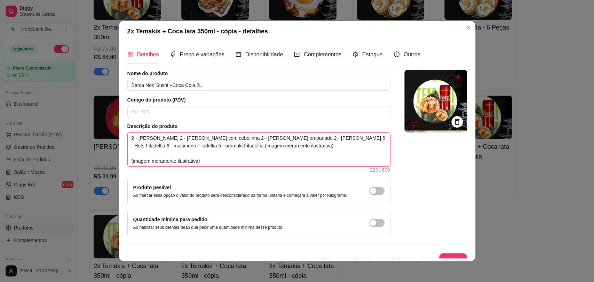
drag, startPoint x: 300, startPoint y: 146, endPoint x: 226, endPoint y: 145, distance: 74.9
click at [226, 145] on textarea "2 - [PERSON_NAME] 2 - [PERSON_NAME] com cebolinha 2 - [PERSON_NAME] empanado 2 …" at bounding box center [259, 149] width 263 height 33
type textarea "2 - [PERSON_NAME] 2 - [PERSON_NAME] com cebolinha 2 - [PERSON_NAME] empanado 2 …"
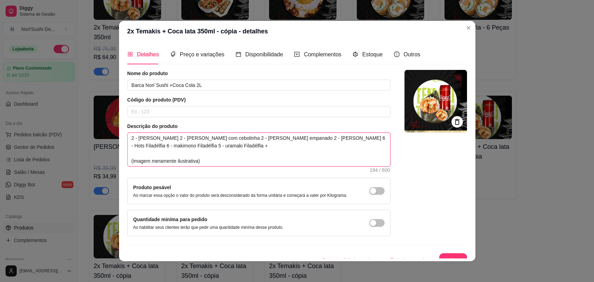
type textarea "2 - [PERSON_NAME] 2 - [PERSON_NAME] com cebolinha 2 - [PERSON_NAME] empanado 2 …"
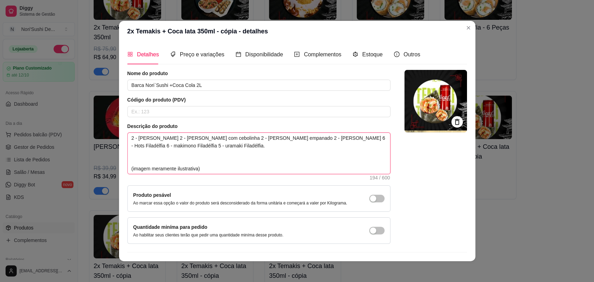
type textarea "2 - [PERSON_NAME] 2 - [PERSON_NAME] com cebolinha 2 - [PERSON_NAME] empanado 2 …"
click at [179, 136] on textarea "2 - [PERSON_NAME] 2 - [PERSON_NAME] com cebolinha 2 - [PERSON_NAME] empanado 2 …" at bounding box center [259, 153] width 263 height 41
type textarea "2 - [PERSON_NAME] 2 - [PERSON_NAME] com cebolinha 2 - [PERSON_NAME] empanado 2 …"
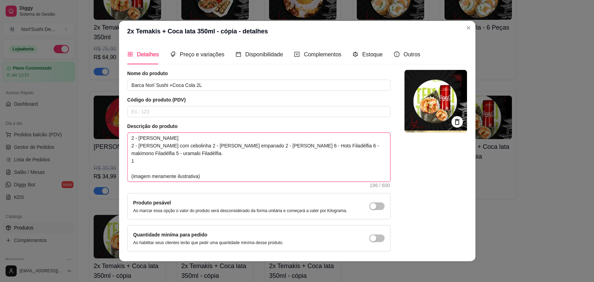
click at [178, 146] on textarea "2 - [PERSON_NAME] 2 - [PERSON_NAME] com cebolinha 2 - [PERSON_NAME] empanado 2 …" at bounding box center [259, 157] width 263 height 49
type textarea "2 - [PERSON_NAME] 2 - [PERSON_NAME] com cebolinha 2 - [PERSON_NAME] empanado 2 …"
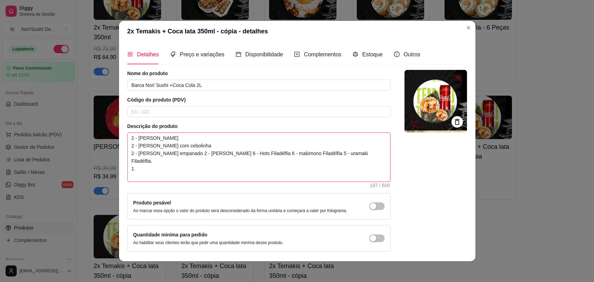
click at [203, 153] on textarea "2 - [PERSON_NAME] 2 - [PERSON_NAME] com cebolinha 2 - [PERSON_NAME] empanado 2 …" at bounding box center [259, 157] width 263 height 49
type textarea "2 - [PERSON_NAME] 2 - [PERSON_NAME] com cebolinha 2 - [PERSON_NAME] empanado 2 …"
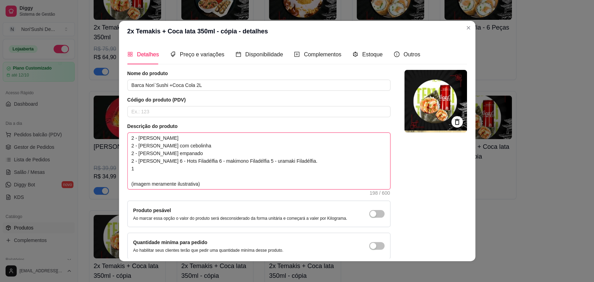
click at [164, 161] on textarea "2 - [PERSON_NAME] 2 - [PERSON_NAME] com cebolinha 2 - [PERSON_NAME] empanado 2 …" at bounding box center [259, 161] width 263 height 56
type textarea "2 - [PERSON_NAME] 2 - [PERSON_NAME] com cebolinha 2 - [PERSON_NAME] empanado 2 …"
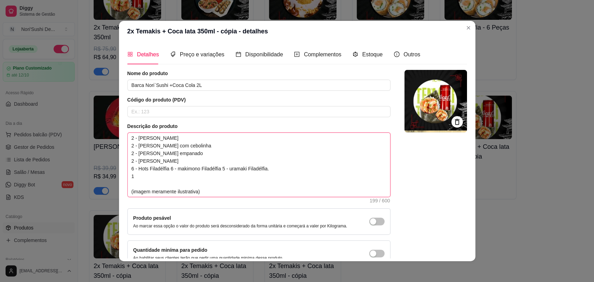
click at [168, 169] on textarea "2 - [PERSON_NAME] 2 - [PERSON_NAME] com cebolinha 2 - [PERSON_NAME] empanado 2 …" at bounding box center [259, 165] width 263 height 64
type textarea "2 - [PERSON_NAME] 2 - [PERSON_NAME] com cebolinha 2 - [PERSON_NAME] empanado 2 …"
click at [181, 178] on textarea "2 - [PERSON_NAME] 2 - [PERSON_NAME] com cebolinha 2 - [PERSON_NAME] empanado 2 …" at bounding box center [259, 165] width 263 height 64
type textarea "2 - [PERSON_NAME] 2 - [PERSON_NAME] com cebolinha 2 - [PERSON_NAME] empanado 2 …"
click at [172, 189] on textarea "2 - [PERSON_NAME] 2 - [PERSON_NAME] com cebolinha 2 - [PERSON_NAME] empanado 2 …" at bounding box center [259, 165] width 263 height 64
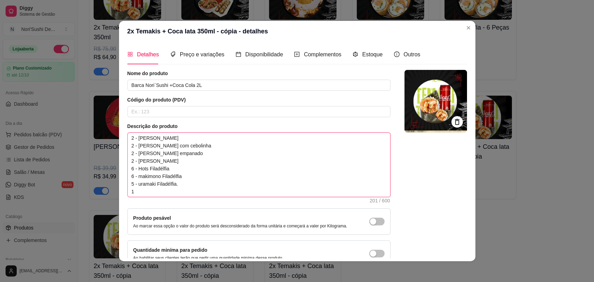
type textarea "2 - [PERSON_NAME] 2 - [PERSON_NAME] com cebolinha 2 - [PERSON_NAME] empanado 2 …"
drag, startPoint x: 209, startPoint y: 81, endPoint x: 169, endPoint y: 87, distance: 40.0
click at [169, 87] on input "Barca Nori`Sushi +Coca Cola 2L" at bounding box center [258, 85] width 263 height 11
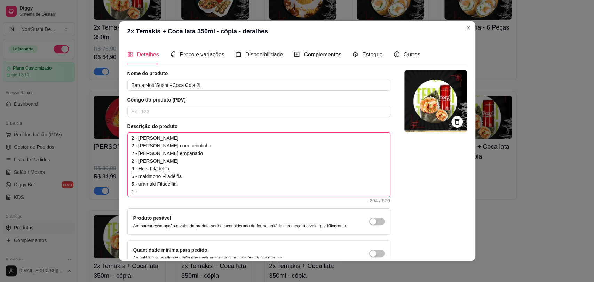
click at [165, 190] on textarea "2 - [PERSON_NAME] 2 - [PERSON_NAME] com cebolinha 2 - [PERSON_NAME] empanado 2 …" at bounding box center [259, 165] width 263 height 64
paste textarea "Coca Cola 2L"
type textarea "2 - [PERSON_NAME] 2 - [PERSON_NAME] com cebolinha 2 - [PERSON_NAME] empanado 2 …"
click at [138, 163] on textarea "2 - [PERSON_NAME] 2 - [PERSON_NAME] com cebolinha 2 - [PERSON_NAME] empanado 2 …" at bounding box center [259, 165] width 263 height 64
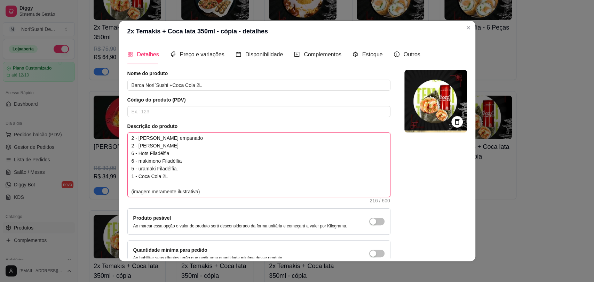
click at [138, 170] on textarea "2 - [PERSON_NAME] 2 - [PERSON_NAME] com cebolinha 2 - [PERSON_NAME] empanado 2 …" at bounding box center [259, 165] width 263 height 64
type textarea "2 - [PERSON_NAME] 2 - [PERSON_NAME] com cebolinha 2 - [PERSON_NAME] empanado 2 …"
click at [139, 155] on textarea "2 - [PERSON_NAME] 2 - [PERSON_NAME] com cebolinha 2 - [PERSON_NAME] empanado 2 …" at bounding box center [259, 165] width 263 height 64
type textarea "2 - [PERSON_NAME] 2 - [PERSON_NAME] com cebolinha 2 - [PERSON_NAME] empanado 2 …"
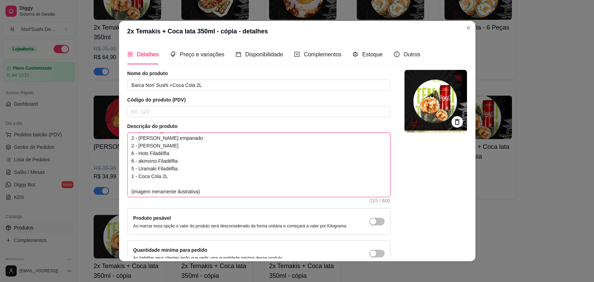
type textarea "2 - [PERSON_NAME] 2 - [PERSON_NAME] com cebolinha 2 - [PERSON_NAME] empanado 2 …"
type textarea "2 - [PERSON_NAME] 2 - [PERSON_NAME] com cebolinha 2 - oe [PERSON_NAME] empanado…"
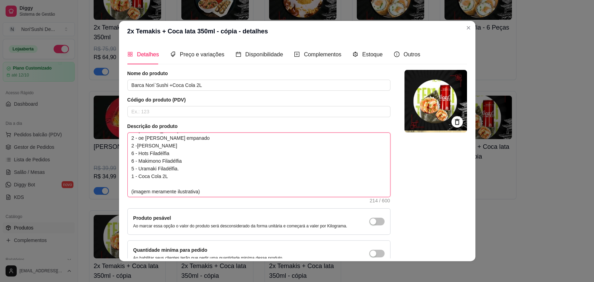
type textarea "2 - [PERSON_NAME] 2 - [PERSON_NAME] com cebolinha 2 - [PERSON_NAME] empanado 2 …"
click at [136, 158] on textarea "2 - [PERSON_NAME] 2 - [PERSON_NAME] com cebolinha 2 - [PERSON_NAME] empanado 2 …" at bounding box center [259, 165] width 263 height 64
click at [135, 158] on textarea "2 - [PERSON_NAME] 2 - [PERSON_NAME] com cebolinha 2 - [PERSON_NAME] empanado 2 …" at bounding box center [259, 165] width 263 height 64
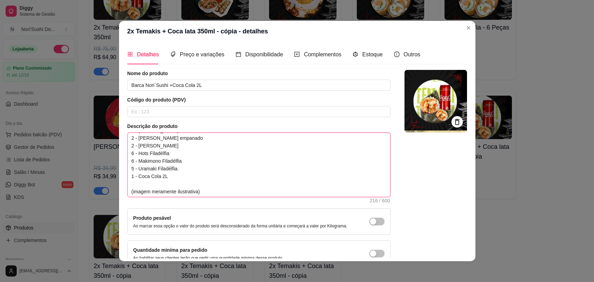
type textarea "2 - [PERSON_NAME] 2 - [PERSON_NAME] com cebolinha 2 - [PERSON_NAME] empanado 2 …"
click at [436, 222] on div at bounding box center [436, 168] width 63 height 197
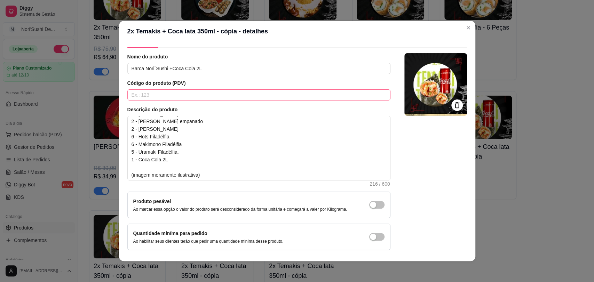
scroll to position [0, 0]
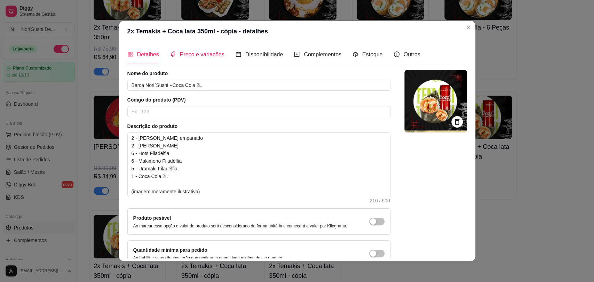
click at [203, 54] on span "Preço e variações" at bounding box center [202, 55] width 45 height 6
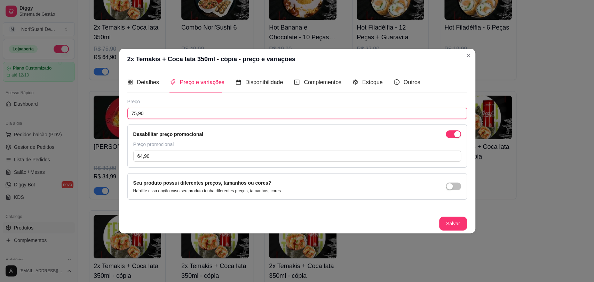
click at [168, 109] on input "75,90" at bounding box center [297, 113] width 340 height 11
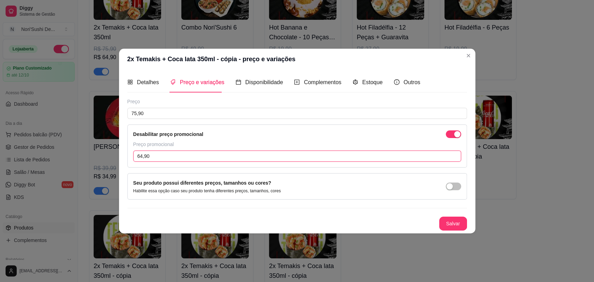
click at [169, 158] on input "64,90" at bounding box center [297, 156] width 328 height 11
click at [441, 96] on div "Detalhes Preço e variações Disponibilidade Complementos Estoque Outros Nome do …" at bounding box center [297, 151] width 340 height 158
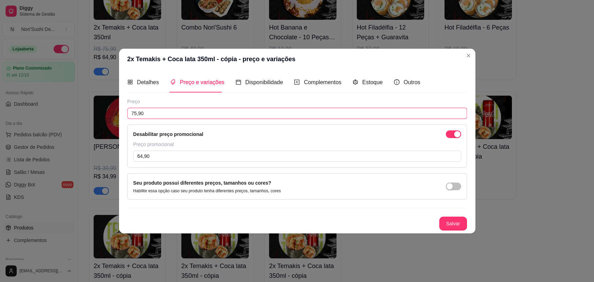
click at [214, 115] on input "75,90" at bounding box center [297, 113] width 340 height 11
type input "94,90"
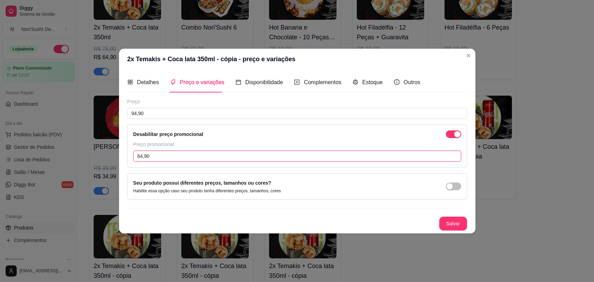
click at [186, 155] on input "64,90" at bounding box center [297, 156] width 328 height 11
type input "82,99"
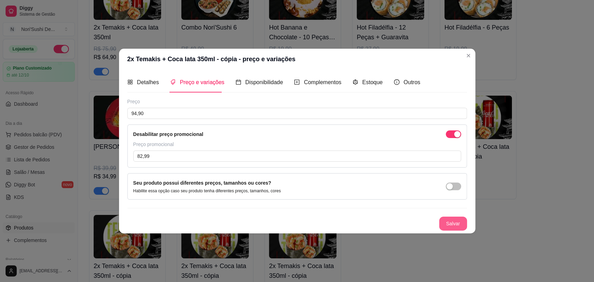
click at [447, 226] on button "Salvar" at bounding box center [453, 224] width 28 height 14
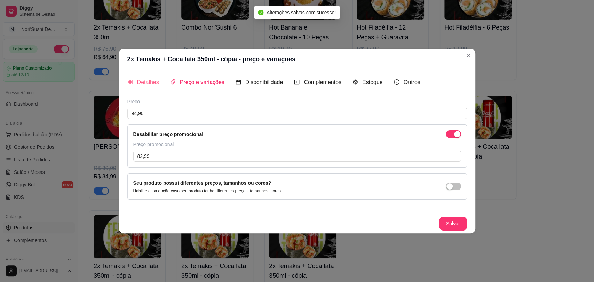
click at [150, 76] on div "Detalhes" at bounding box center [143, 82] width 32 height 20
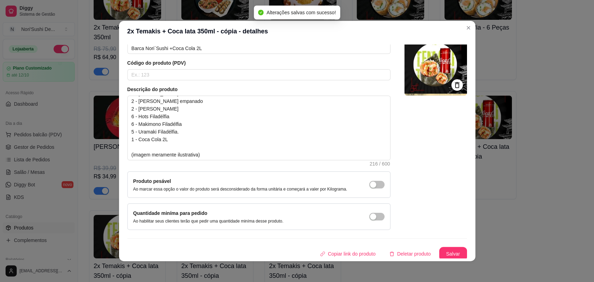
scroll to position [39, 0]
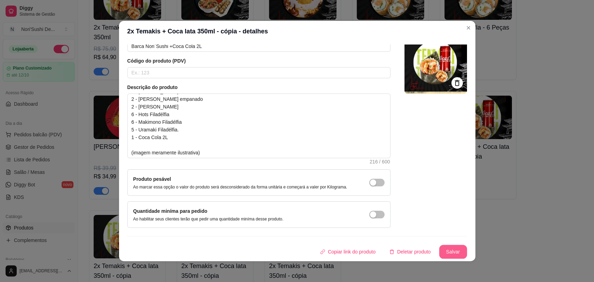
click at [445, 250] on button "Salvar" at bounding box center [453, 252] width 28 height 14
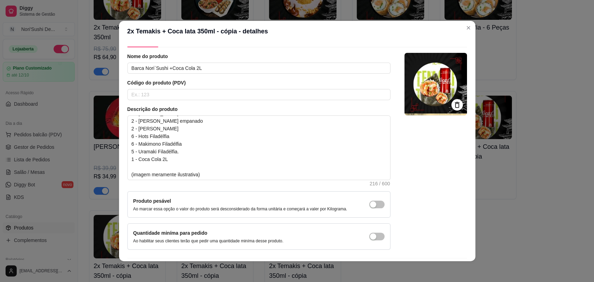
scroll to position [0, 0]
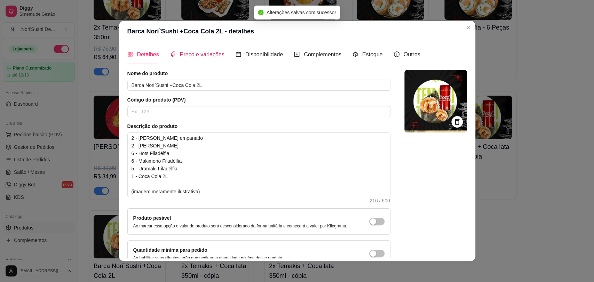
click at [197, 59] on div "Preço e variações" at bounding box center [197, 54] width 54 height 9
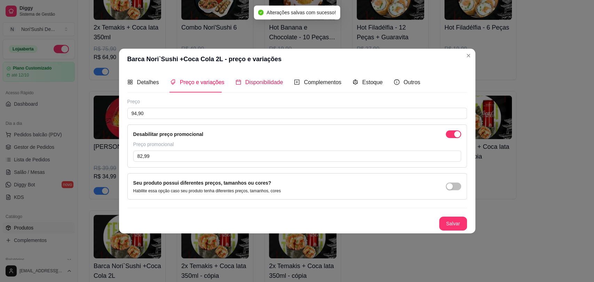
click at [255, 81] on span "Disponibilidade" at bounding box center [264, 82] width 38 height 6
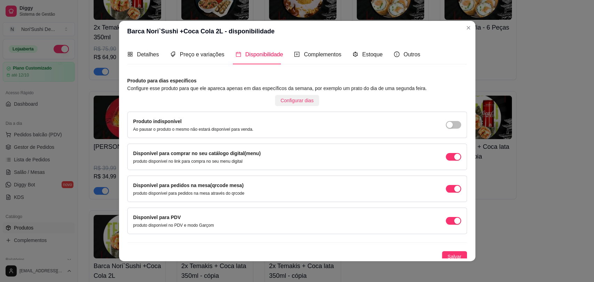
click at [291, 100] on span "Configurar dias" at bounding box center [297, 101] width 33 height 8
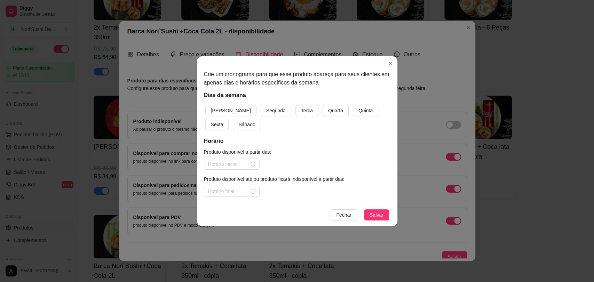
drag, startPoint x: 371, startPoint y: 110, endPoint x: 284, endPoint y: 131, distance: 89.4
click at [224, 121] on span "Sexta" at bounding box center [217, 125] width 13 height 8
click at [239, 123] on span "Sábado" at bounding box center [247, 125] width 17 height 8
click at [252, 166] on div at bounding box center [231, 165] width 47 height 8
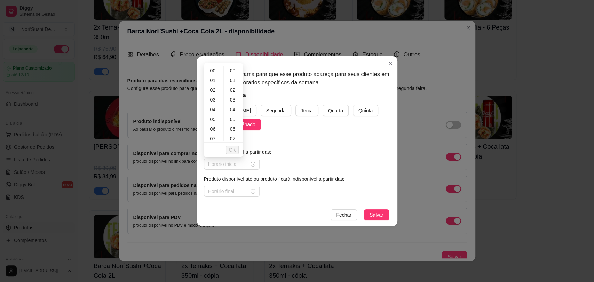
drag, startPoint x: 287, startPoint y: 131, endPoint x: 283, endPoint y: 130, distance: 4.3
click at [286, 131] on div "Crie um cronograma para que esse produto apareça para seus clientes em apenas d…" at bounding box center [297, 130] width 201 height 148
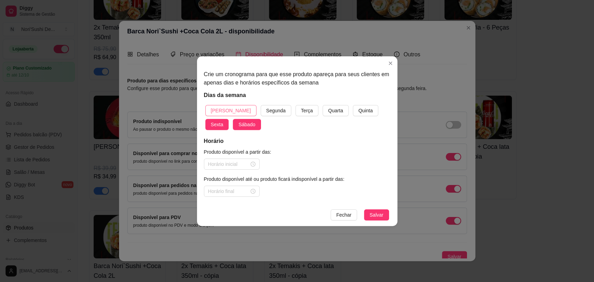
click at [217, 111] on span "[PERSON_NAME]" at bounding box center [231, 111] width 40 height 8
click at [253, 164] on div at bounding box center [231, 165] width 47 height 8
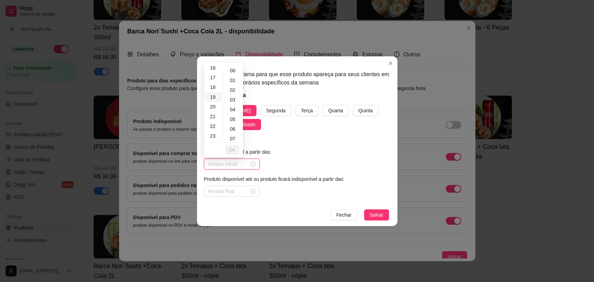
scroll to position [81, 0]
click at [215, 96] on div "11" at bounding box center [213, 97] width 17 height 10
type input "11:00"
click at [231, 148] on span "OK" at bounding box center [232, 150] width 7 height 8
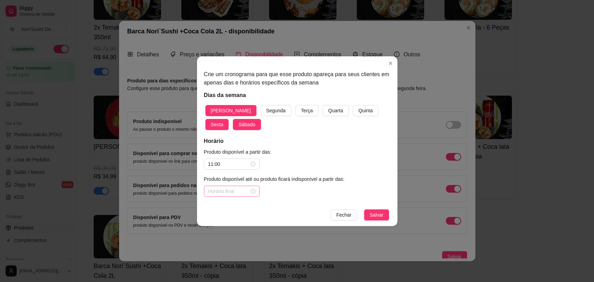
click at [253, 192] on div at bounding box center [231, 192] width 47 height 8
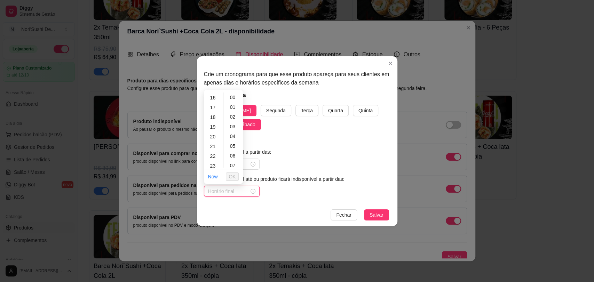
scroll to position [159, 0]
click at [212, 112] on div "18" at bounding box center [213, 114] width 17 height 10
click at [217, 161] on div "23" at bounding box center [213, 163] width 17 height 10
click at [235, 163] on div "59" at bounding box center [233, 163] width 17 height 10
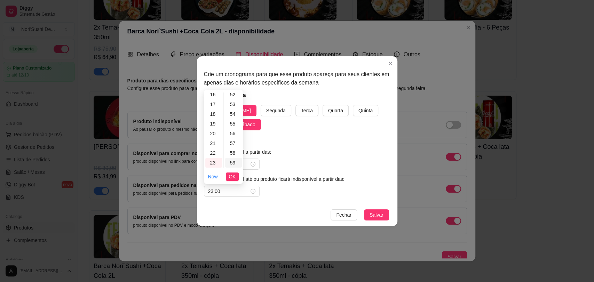
type input "23:59"
click at [235, 174] on span "OK" at bounding box center [232, 177] width 7 height 8
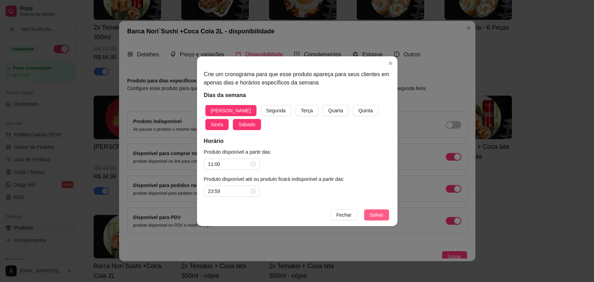
click at [383, 213] on span "Salvar" at bounding box center [377, 215] width 14 height 8
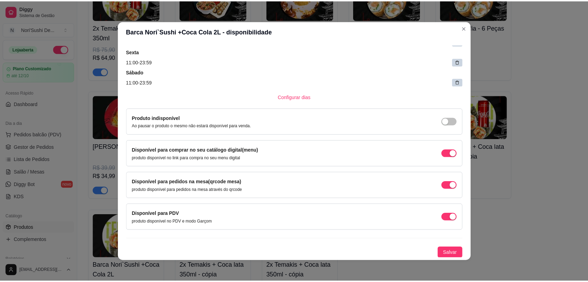
scroll to position [1, 0]
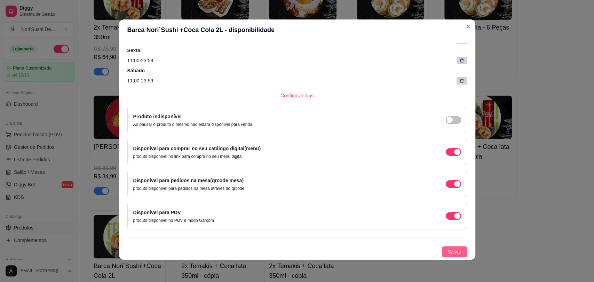
click at [451, 252] on span "Salvar" at bounding box center [455, 252] width 14 height 8
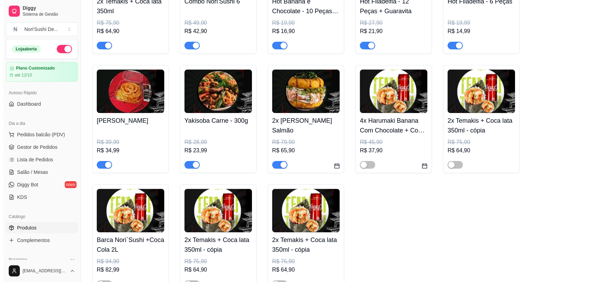
scroll to position [155, 0]
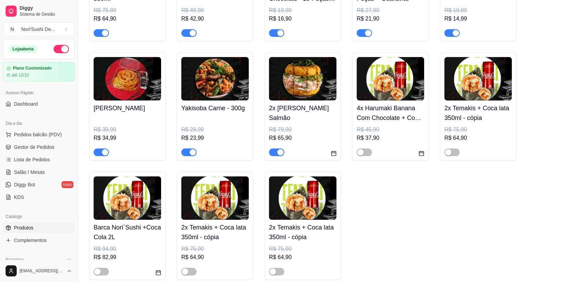
click at [221, 197] on img at bounding box center [215, 199] width 68 height 44
click at [400, 113] on h4 "4x Harumaki Banana Com Chocolate + Coca Lata 350ml" at bounding box center [391, 112] width 68 height 19
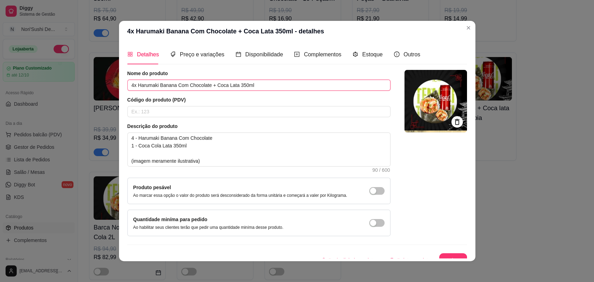
drag, startPoint x: 267, startPoint y: 81, endPoint x: 115, endPoint y: 83, distance: 152.2
click at [115, 83] on div "4x Harumaki Banana Com Chocolate + Coca Lata 350ml - detalhes Detalhes Preço e …" at bounding box center [297, 141] width 594 height 282
drag, startPoint x: 205, startPoint y: 163, endPoint x: 101, endPoint y: 122, distance: 112.7
click at [101, 122] on div "4x Harumaki Banana Com Chocolate + Coca Lata 350ml - detalhes Detalhes Preço e …" at bounding box center [297, 141] width 594 height 282
